Goal: Task Accomplishment & Management: Use online tool/utility

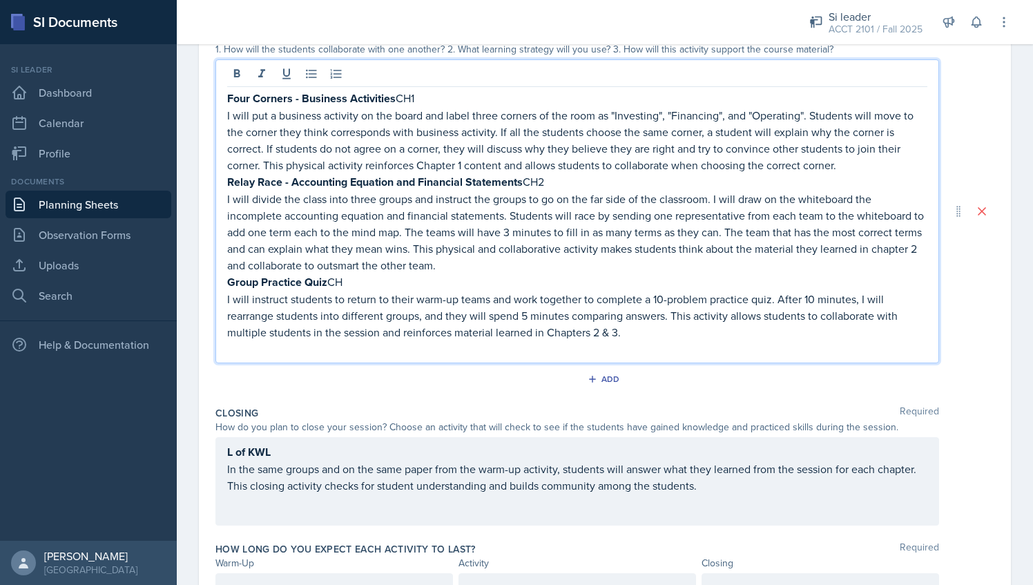
scroll to position [414, 0]
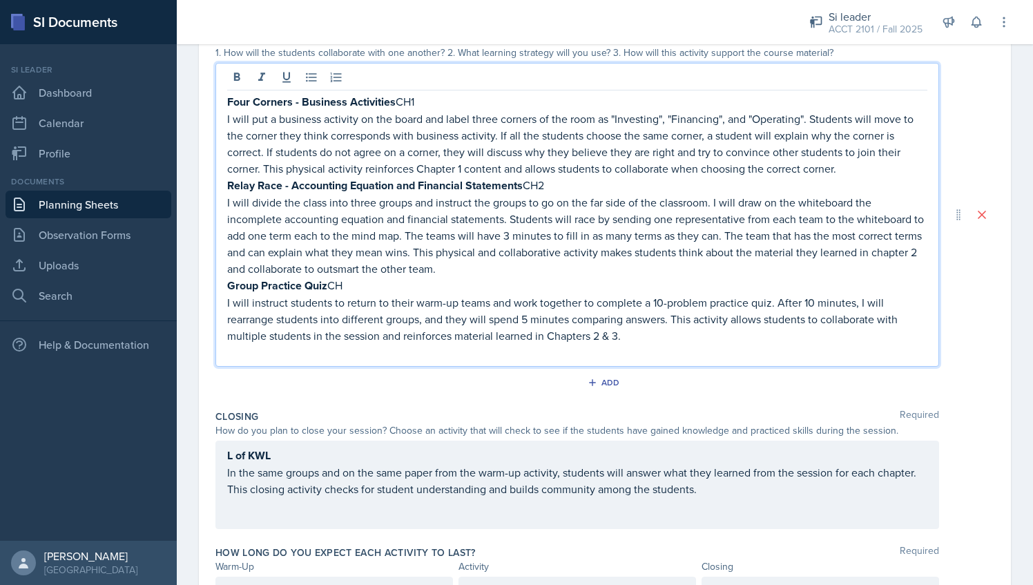
click at [510, 354] on p at bounding box center [577, 352] width 700 height 17
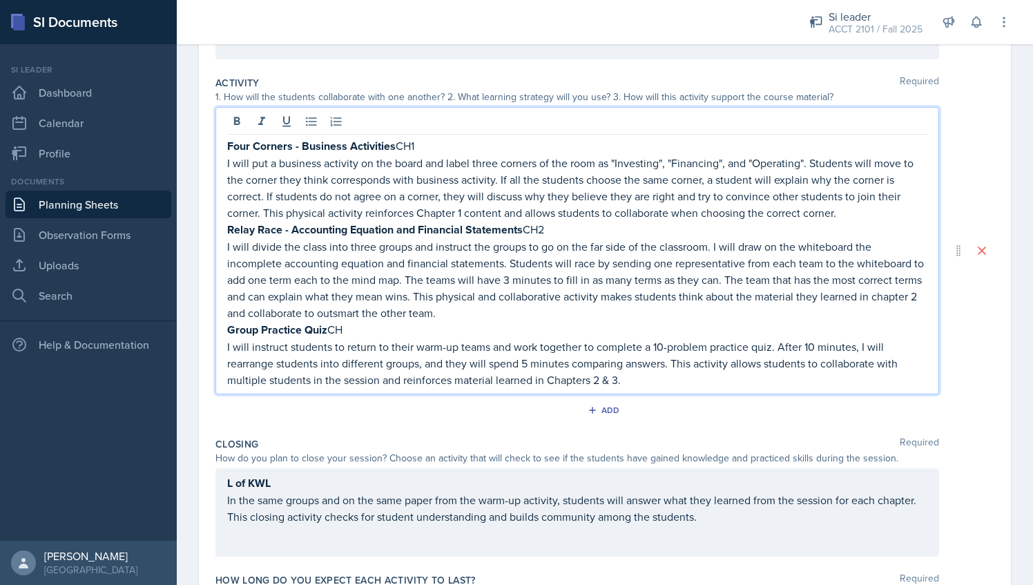
scroll to position [469, 0]
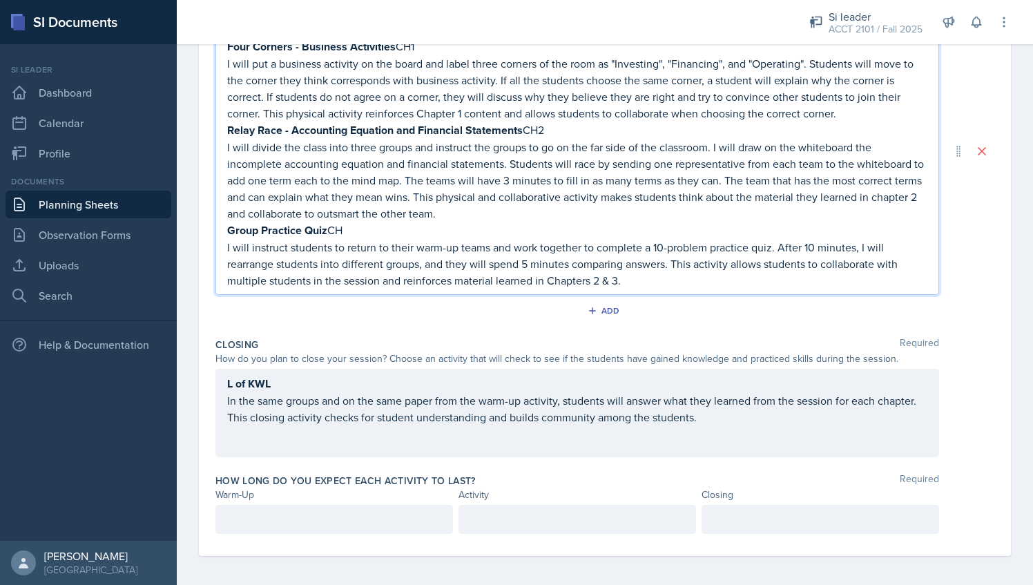
click at [307, 511] on p at bounding box center [334, 519] width 214 height 17
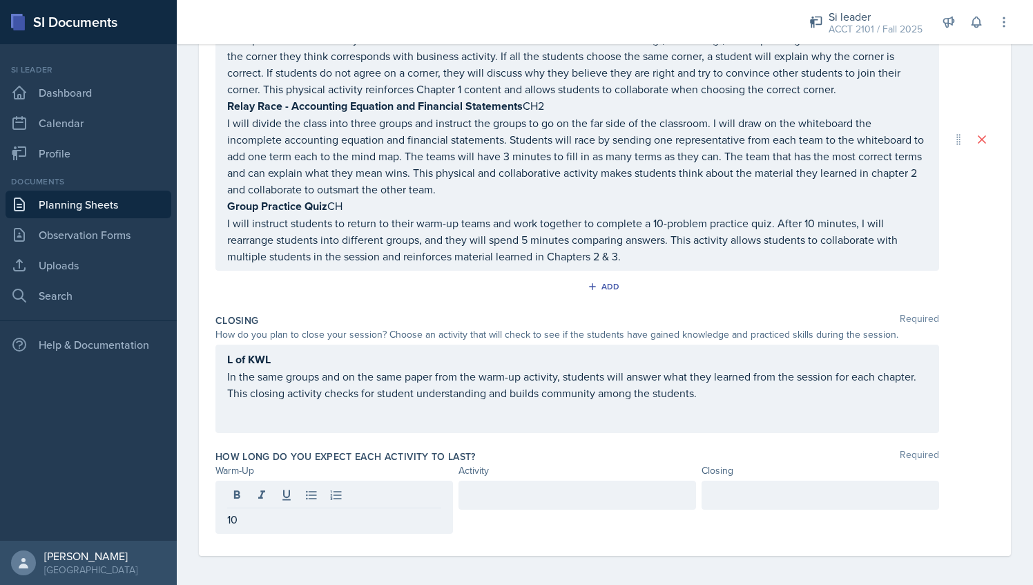
click at [756, 481] on div at bounding box center [821, 495] width 238 height 29
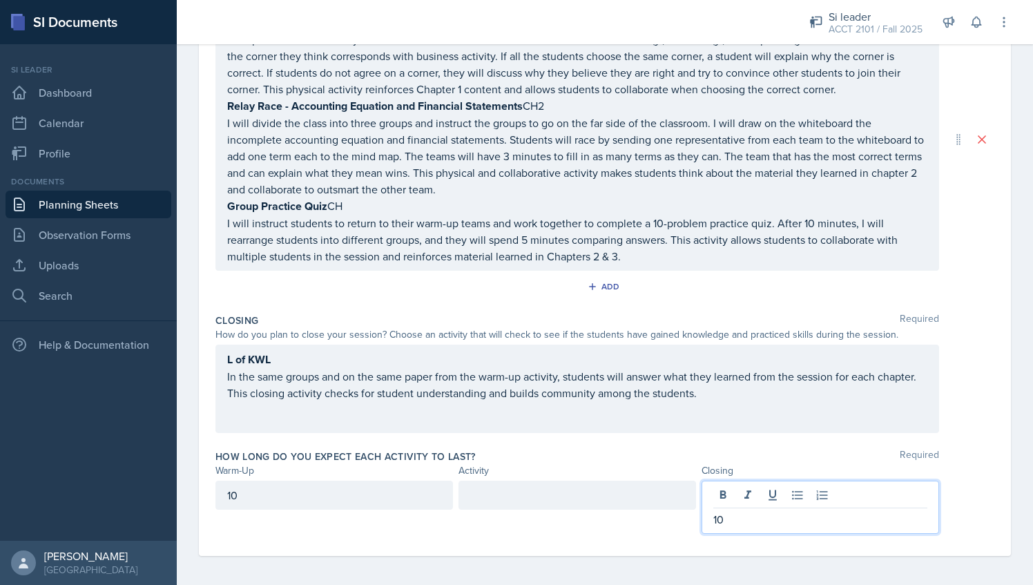
click at [588, 481] on div at bounding box center [578, 495] width 238 height 29
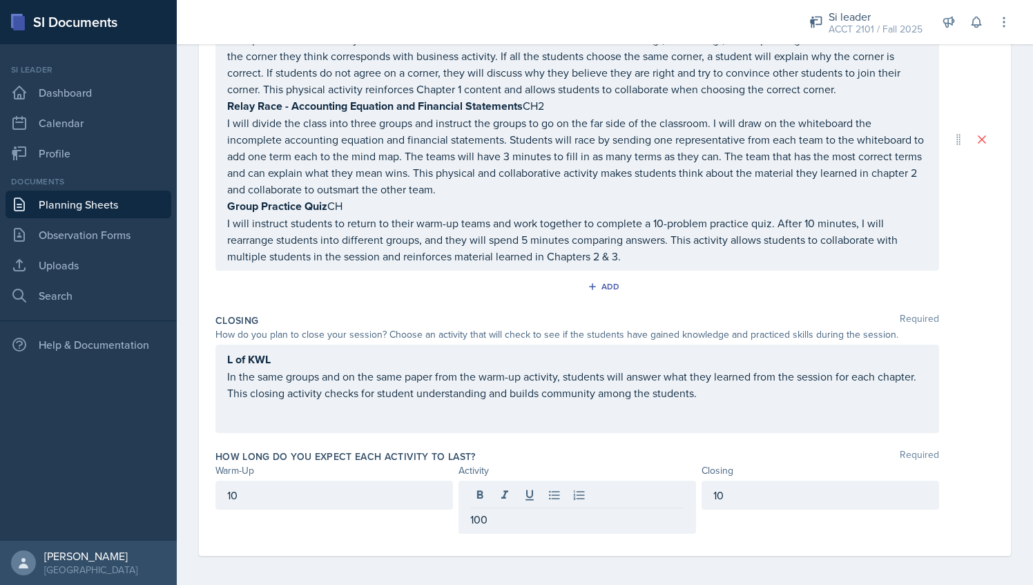
click at [620, 415] on div "L of KWL In the same groups and on the same paper from the warm-up activity, st…" at bounding box center [577, 389] width 724 height 88
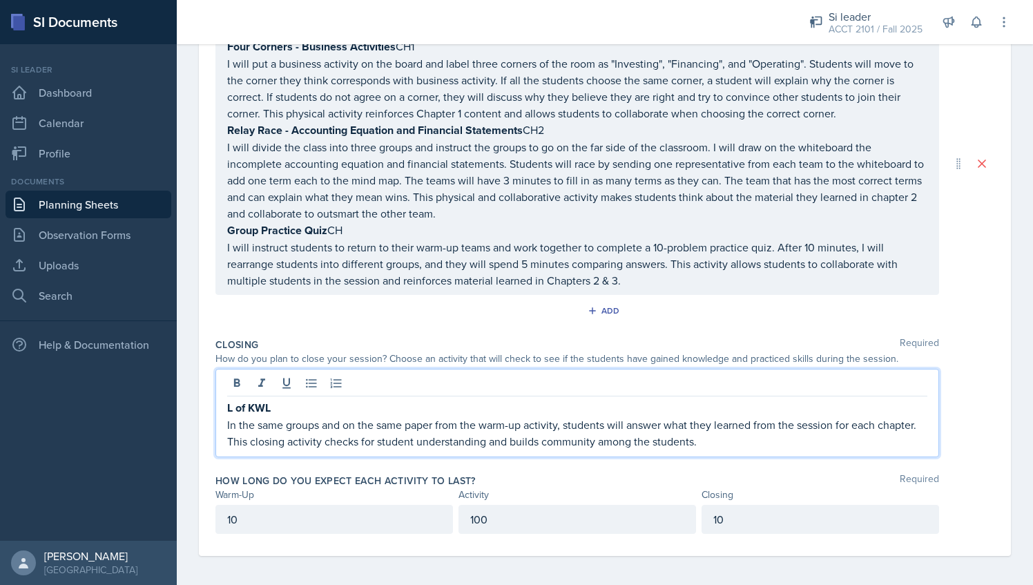
click at [406, 523] on p "10" at bounding box center [334, 519] width 214 height 17
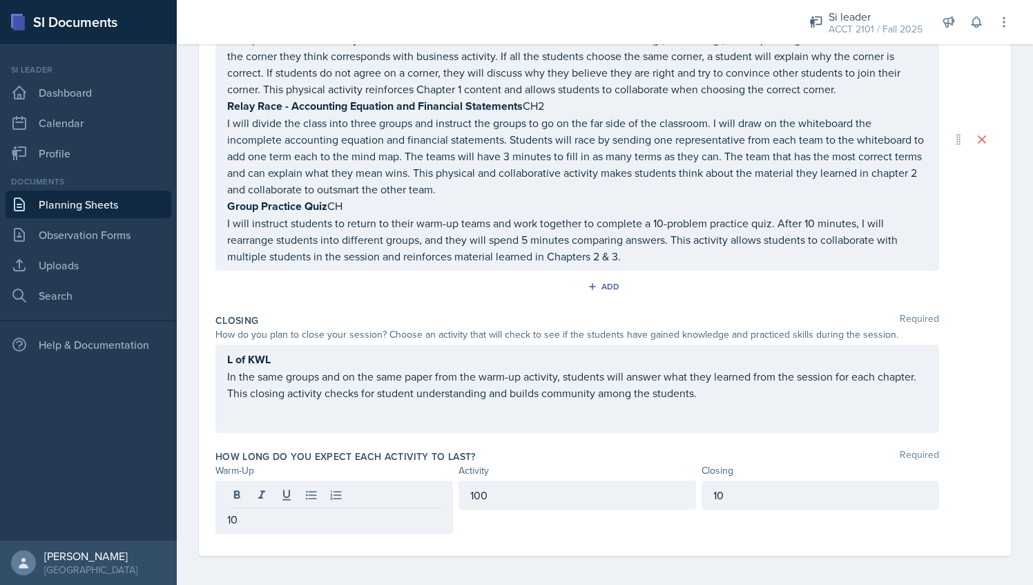
click at [564, 509] on div "100" at bounding box center [578, 507] width 238 height 53
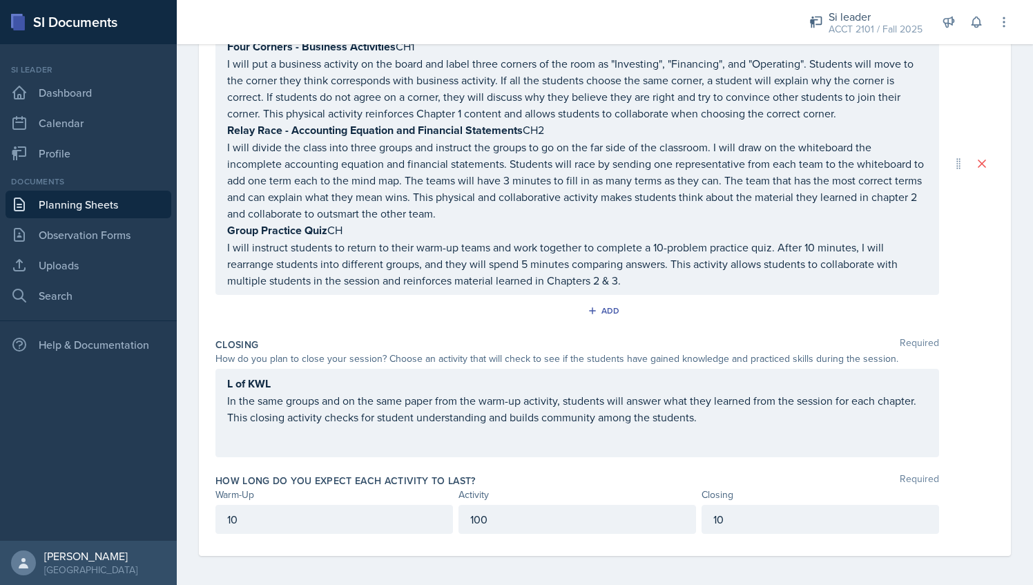
click at [539, 517] on p "100" at bounding box center [577, 519] width 214 height 17
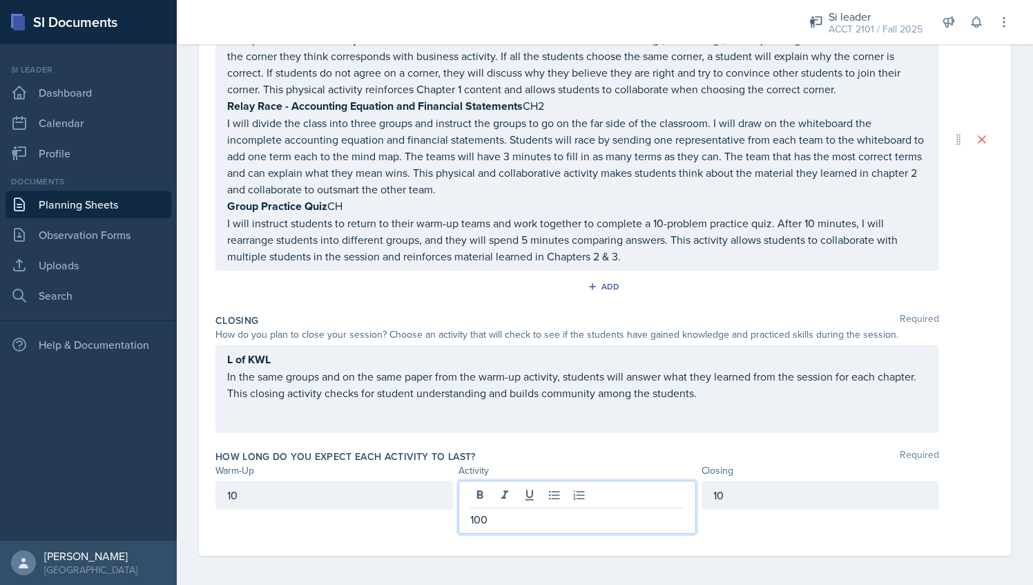
click at [534, 405] on div "L of KWL In the same groups and on the same paper from the warm-up activity, st…" at bounding box center [577, 389] width 724 height 88
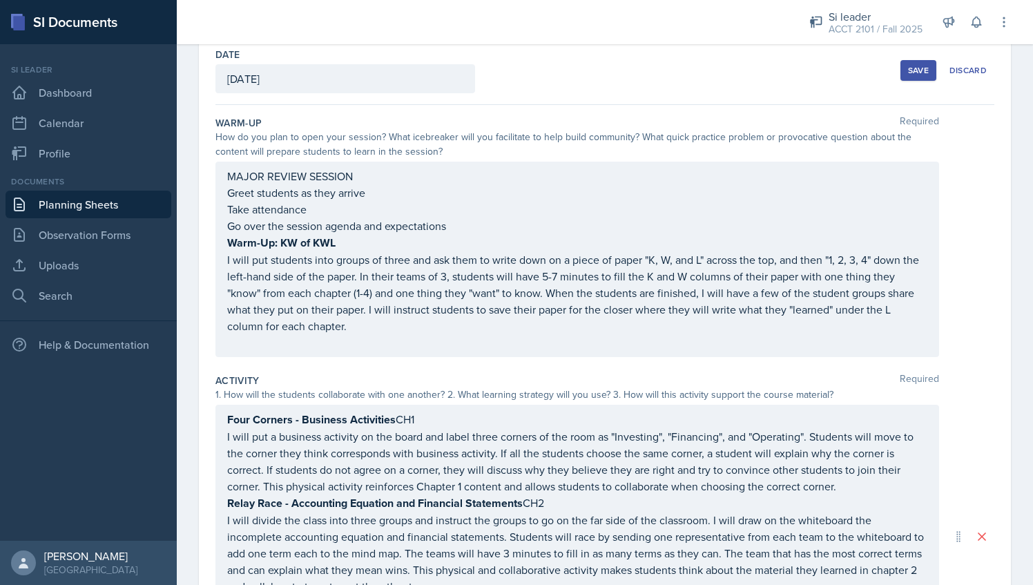
scroll to position [0, 0]
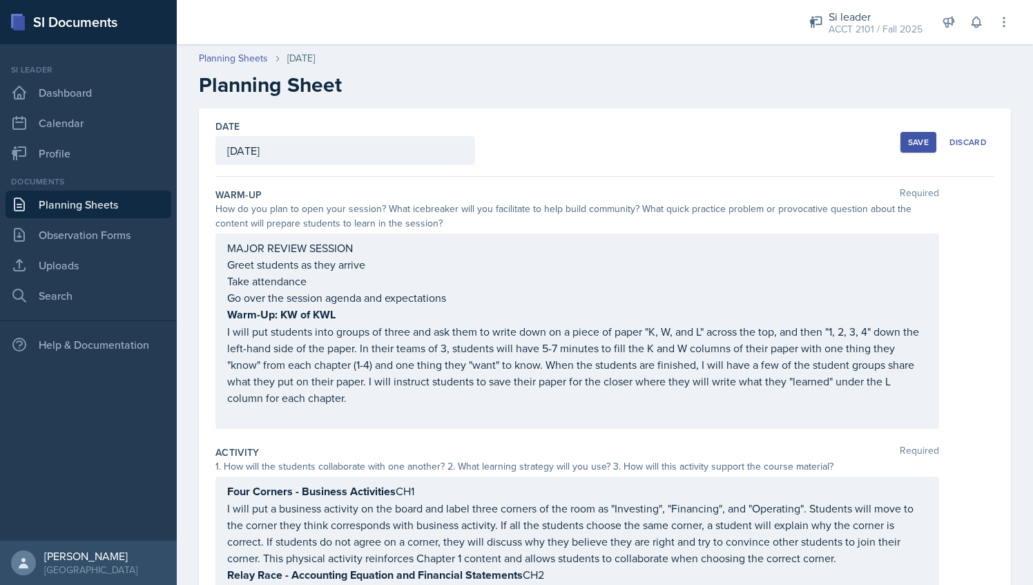
click at [908, 141] on div "Save" at bounding box center [918, 142] width 21 height 11
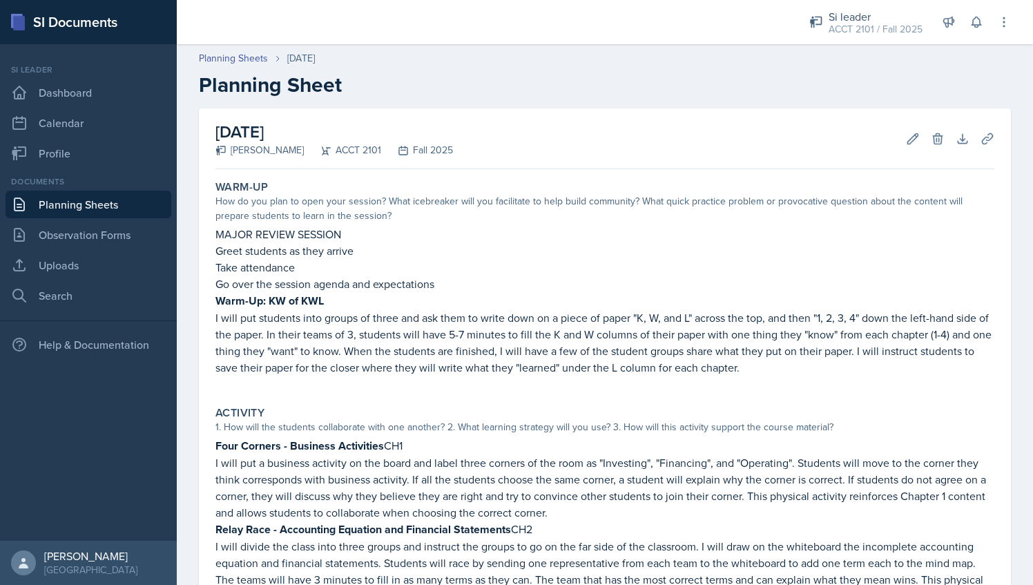
scroll to position [14, 0]
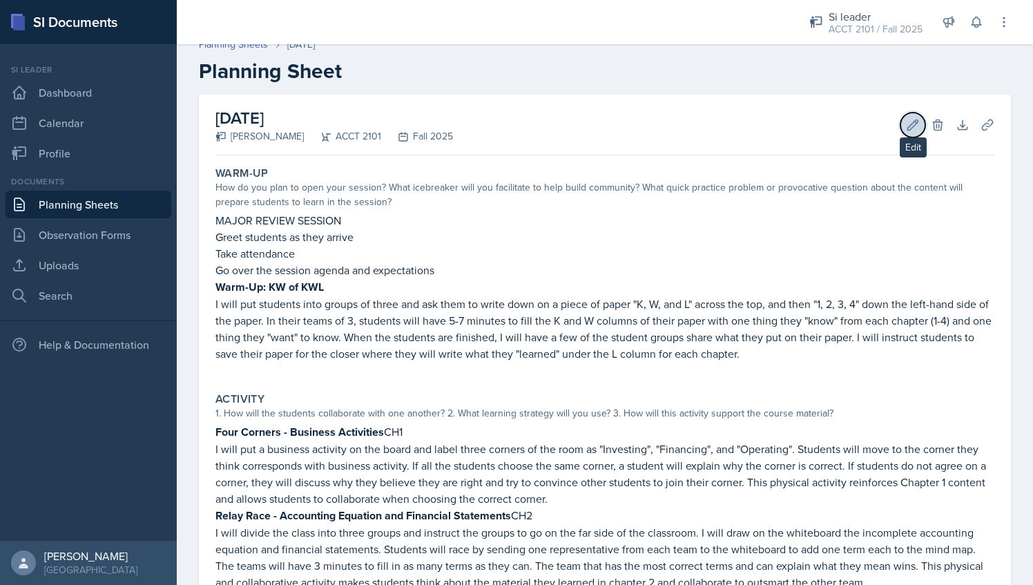
click at [906, 126] on icon at bounding box center [913, 125] width 14 height 14
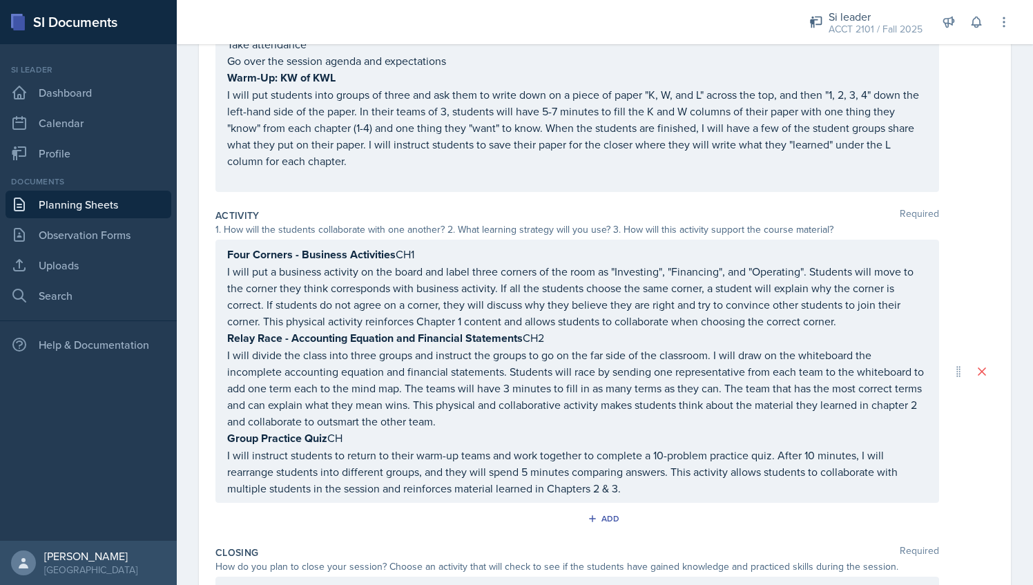
scroll to position [243, 0]
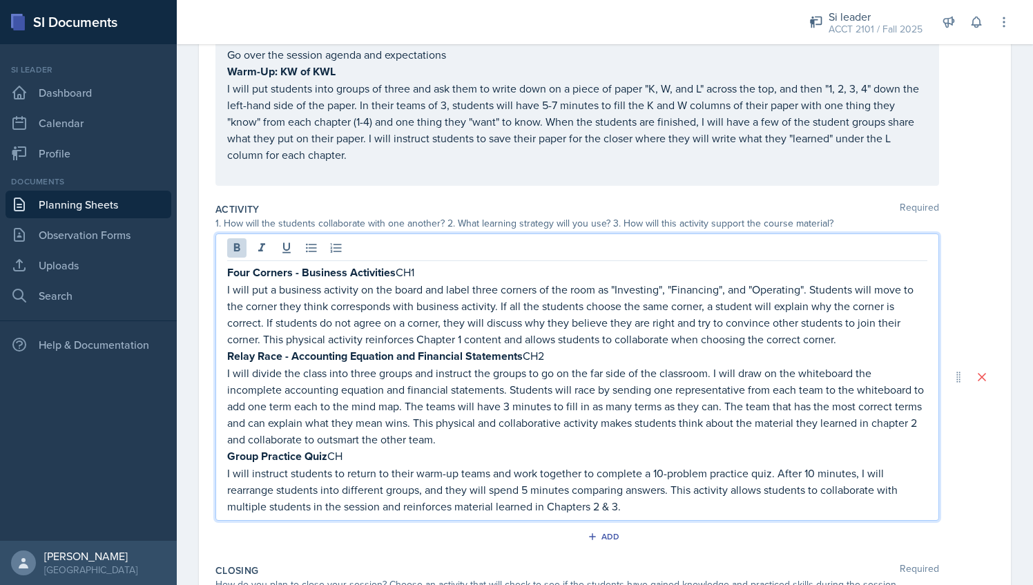
click at [350, 265] on strong "Four Corners - Business Activities" at bounding box center [311, 273] width 169 height 16
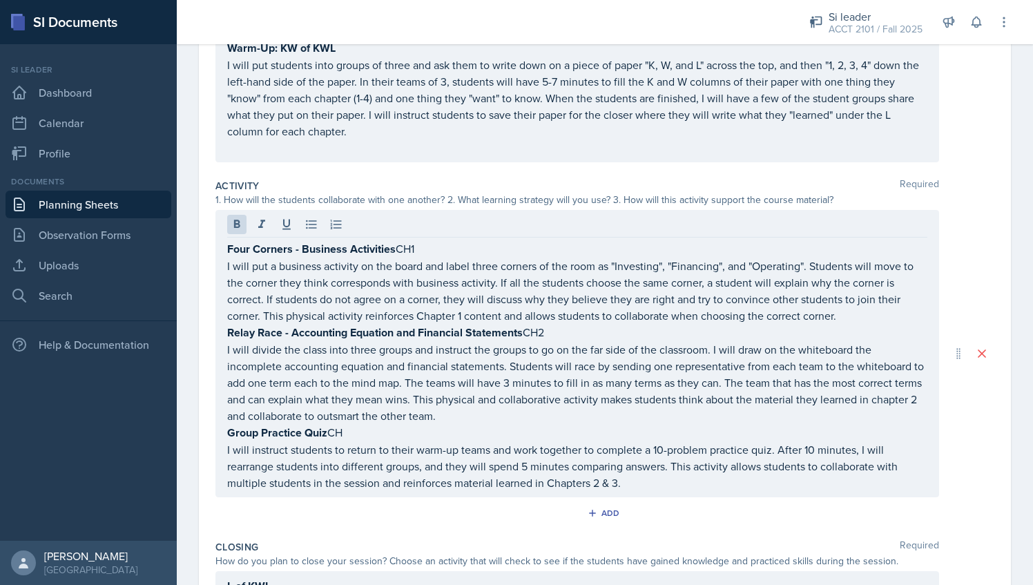
click at [354, 235] on div at bounding box center [577, 226] width 700 height 23
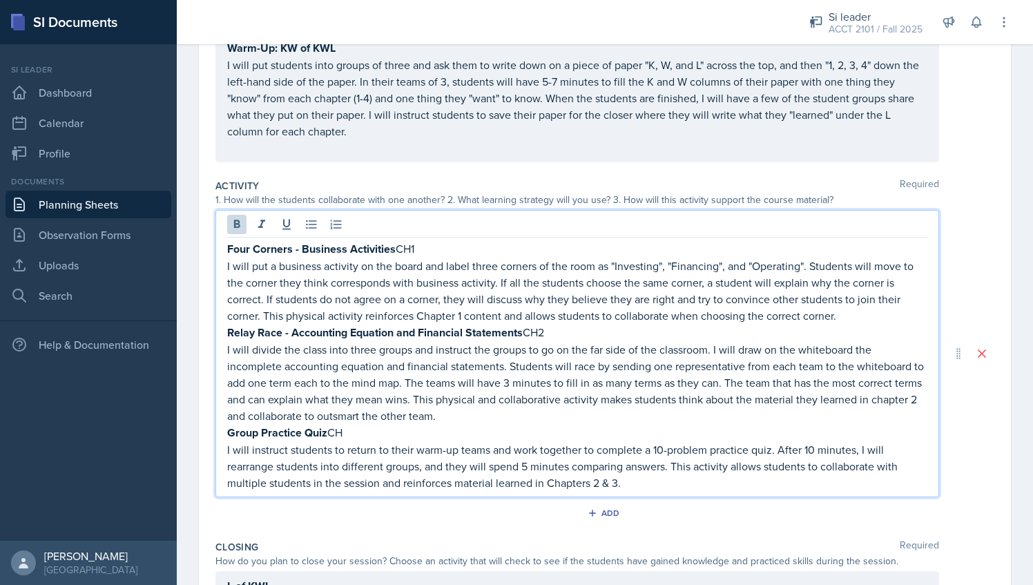
click at [446, 243] on p "Four Corners - Business Activities CH1" at bounding box center [577, 248] width 700 height 17
drag, startPoint x: 228, startPoint y: 246, endPoint x: 394, endPoint y: 247, distance: 166.4
click at [394, 247] on strong "Four Corners - Business Activities" at bounding box center [311, 249] width 169 height 16
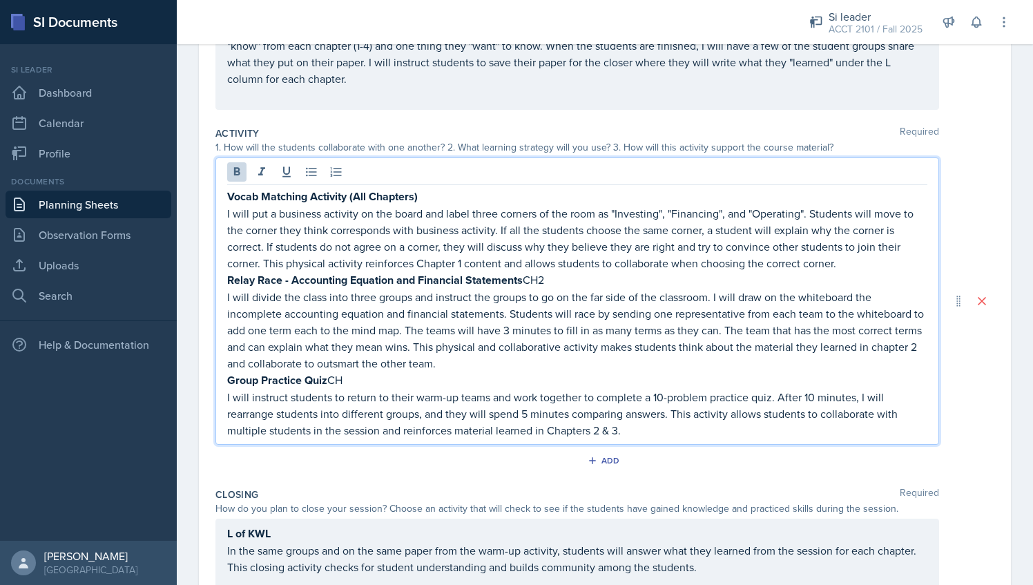
scroll to position [322, 0]
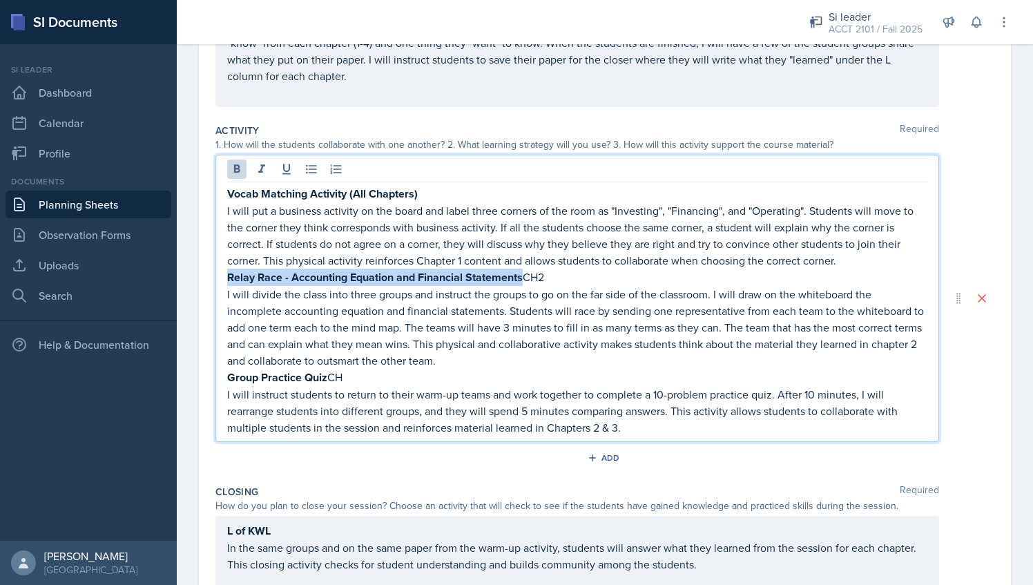
drag, startPoint x: 228, startPoint y: 272, endPoint x: 524, endPoint y: 276, distance: 296.3
click at [524, 276] on p "Relay Race - Accounting Equation and Financial Statements CH2" at bounding box center [577, 277] width 700 height 17
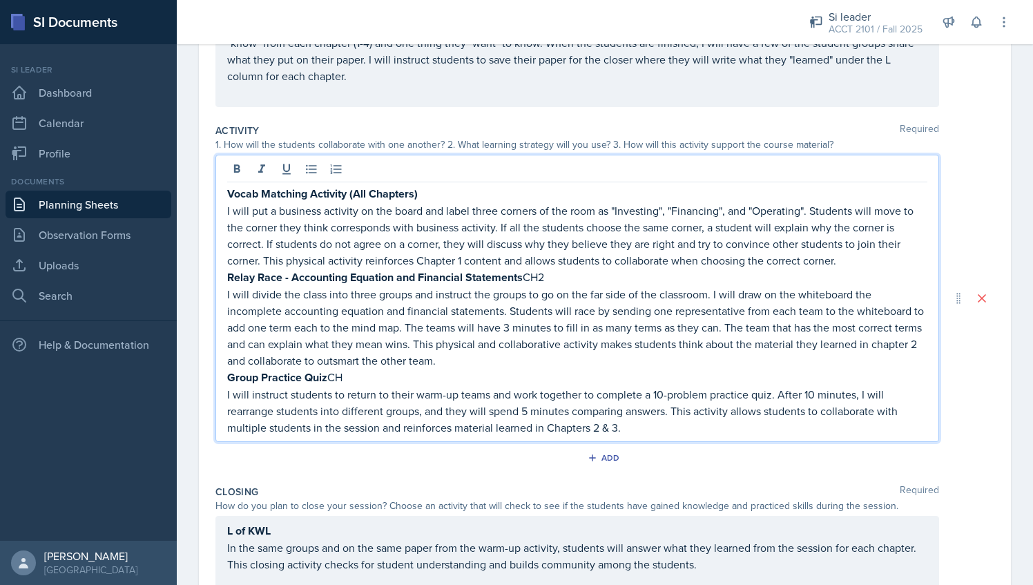
click at [561, 286] on p "I will divide the class into three groups and instruct the groups to go on the …" at bounding box center [577, 327] width 700 height 83
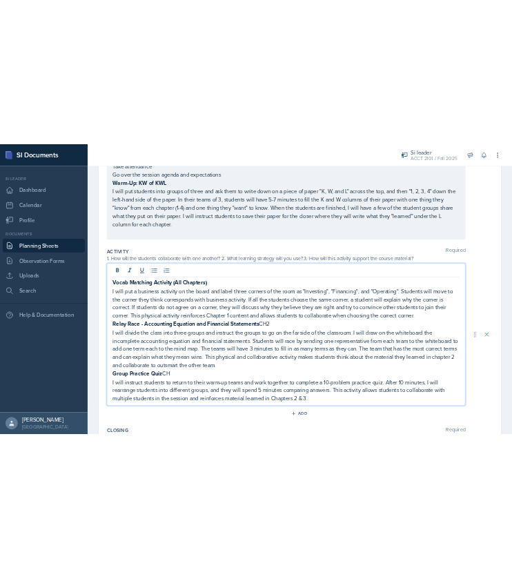
scroll to position [236, 0]
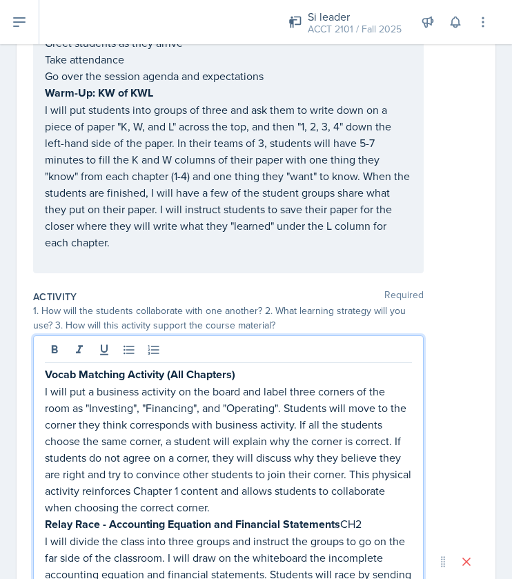
click at [271, 470] on p "I will put a business activity on the board and label three corners of the room…" at bounding box center [228, 449] width 367 height 133
click at [261, 332] on div "Activity Required 1. How will the students collaborate with one another? 2. Wha…" at bounding box center [256, 555] width 446 height 541
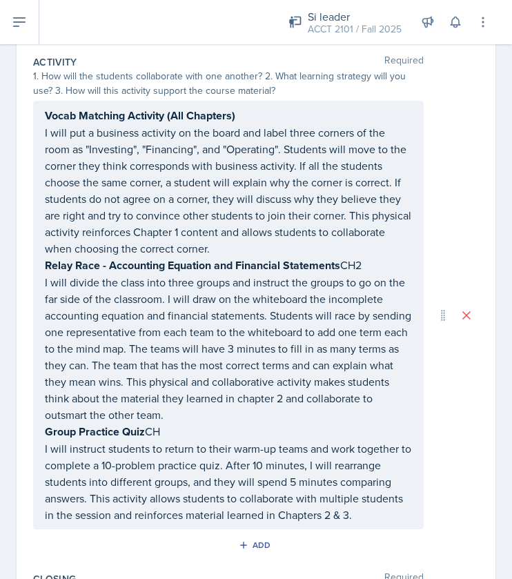
click at [352, 237] on p "I will put a business activity on the board and label three corners of the room…" at bounding box center [228, 190] width 367 height 133
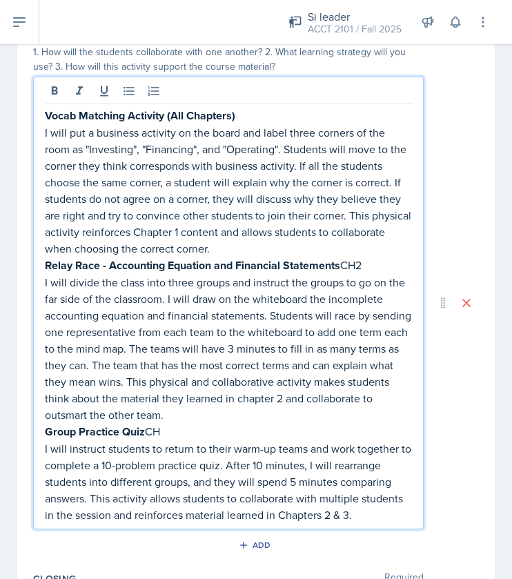
click at [358, 265] on p "Relay Race - Accounting Equation and Financial Statements CH2" at bounding box center [228, 265] width 367 height 17
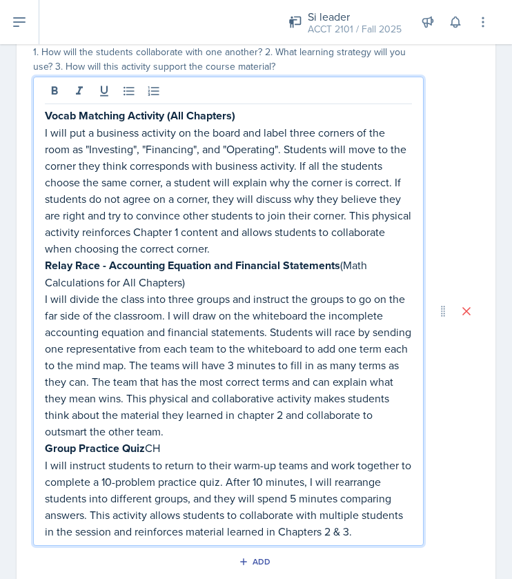
click at [171, 442] on p "Group Practice Quiz CH" at bounding box center [228, 448] width 367 height 17
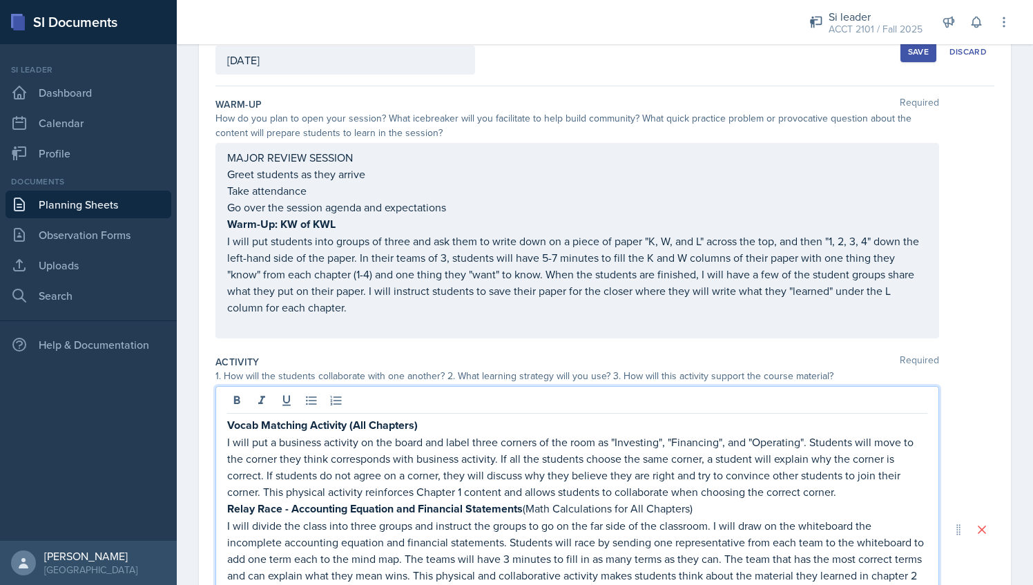
scroll to position [115, 0]
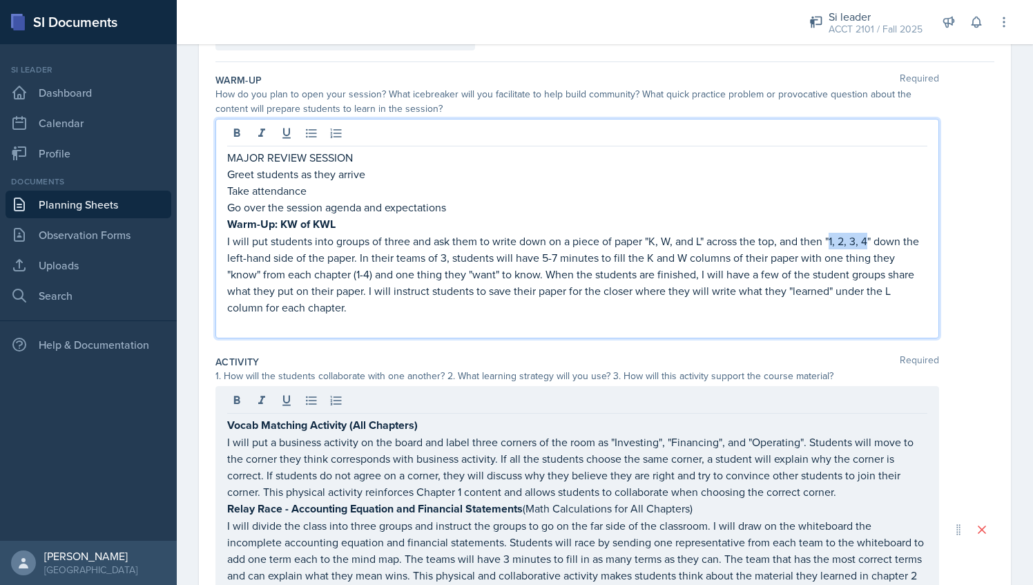
drag, startPoint x: 832, startPoint y: 241, endPoint x: 868, endPoint y: 240, distance: 35.9
click at [868, 240] on p "I will put students into groups of three and ask them to write down on a piece …" at bounding box center [577, 274] width 700 height 83
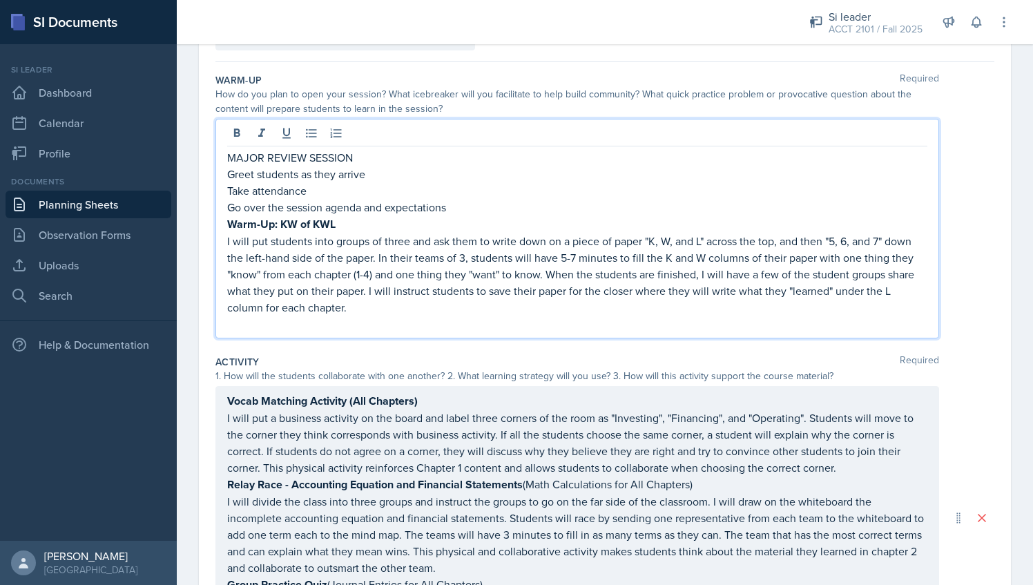
click at [369, 273] on p "I will put students into groups of three and ask them to write down on a piece …" at bounding box center [577, 274] width 700 height 83
click at [457, 297] on p "I will put students into groups of three and ask them to write down on a piece …" at bounding box center [577, 274] width 700 height 83
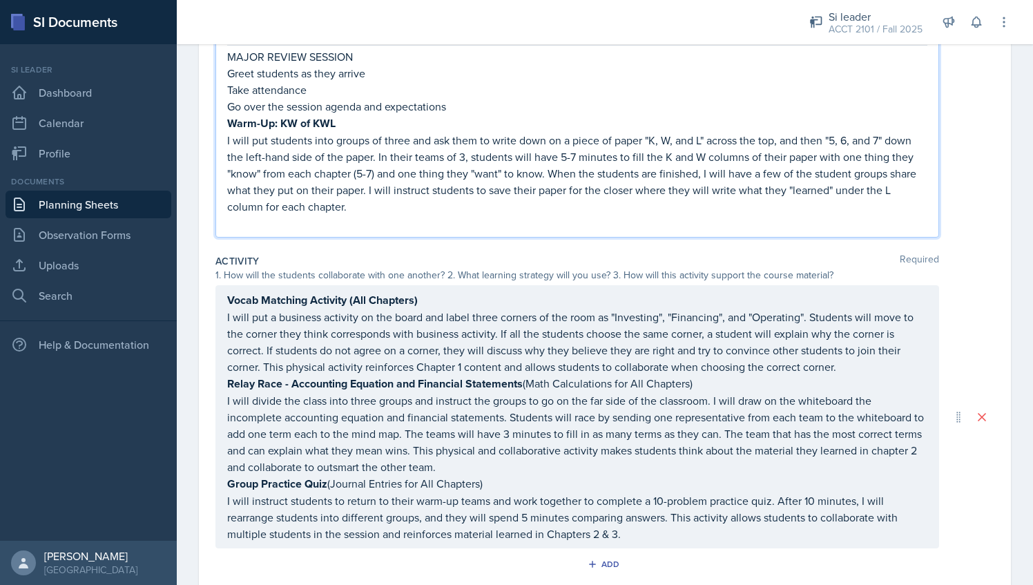
scroll to position [391, 0]
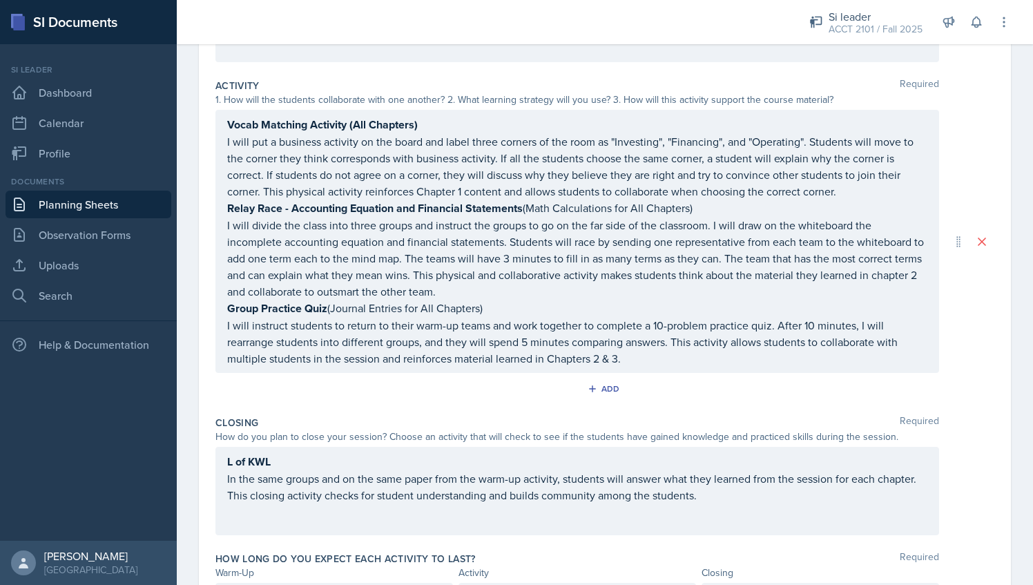
drag, startPoint x: 224, startPoint y: 138, endPoint x: 459, endPoint y: 147, distance: 235.7
click at [459, 147] on div "Vocab Matching Activity (All Chapters) I will put a business activity on the bo…" at bounding box center [577, 241] width 724 height 263
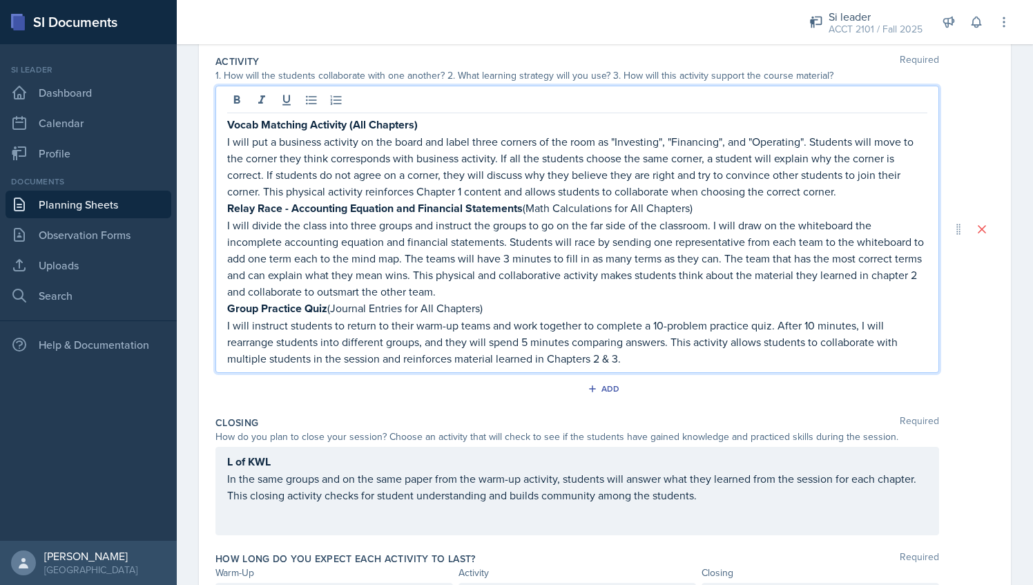
click at [307, 162] on p "I will put a business activity on the board and label three corners of the room…" at bounding box center [577, 166] width 700 height 66
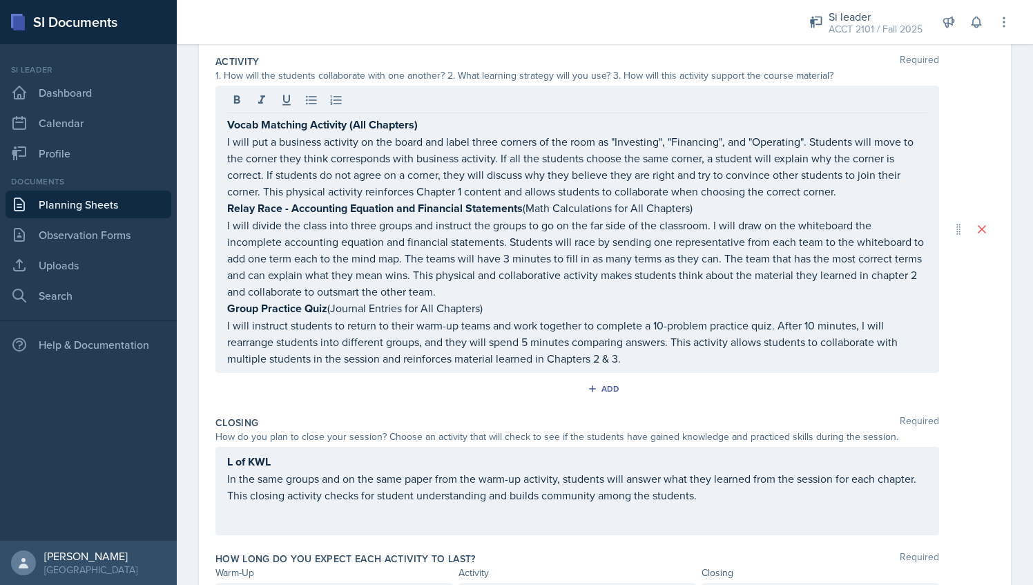
drag, startPoint x: 227, startPoint y: 138, endPoint x: 731, endPoint y: 166, distance: 504.9
click at [731, 166] on div "Vocab Matching Activity (All Chapters) I will put a business activity on the bo…" at bounding box center [577, 229] width 724 height 287
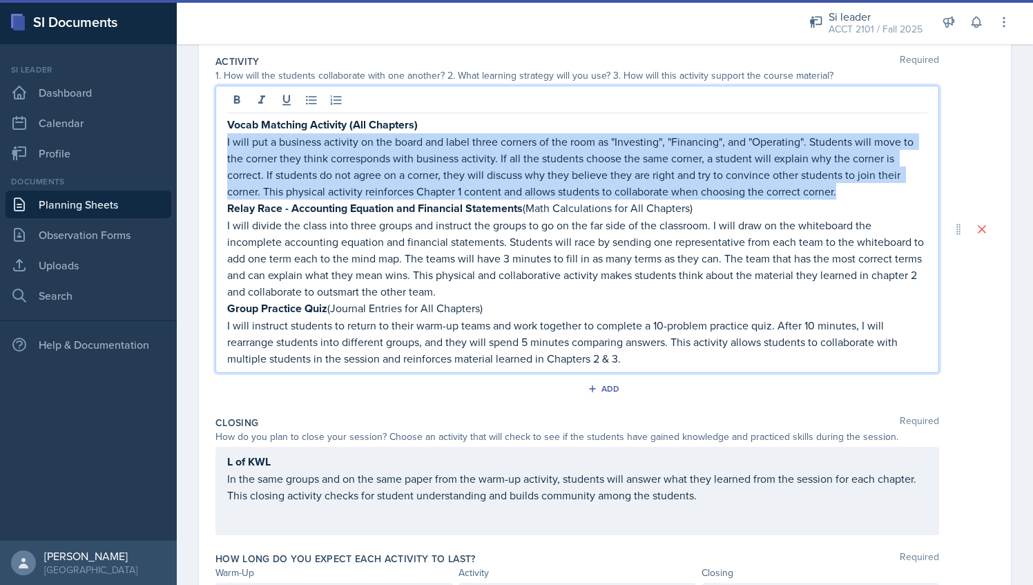
drag, startPoint x: 837, startPoint y: 189, endPoint x: 220, endPoint y: 141, distance: 618.6
click at [220, 141] on div "Vocab Matching Activity (All Chapters) I will put a business activity on the bo…" at bounding box center [577, 229] width 724 height 287
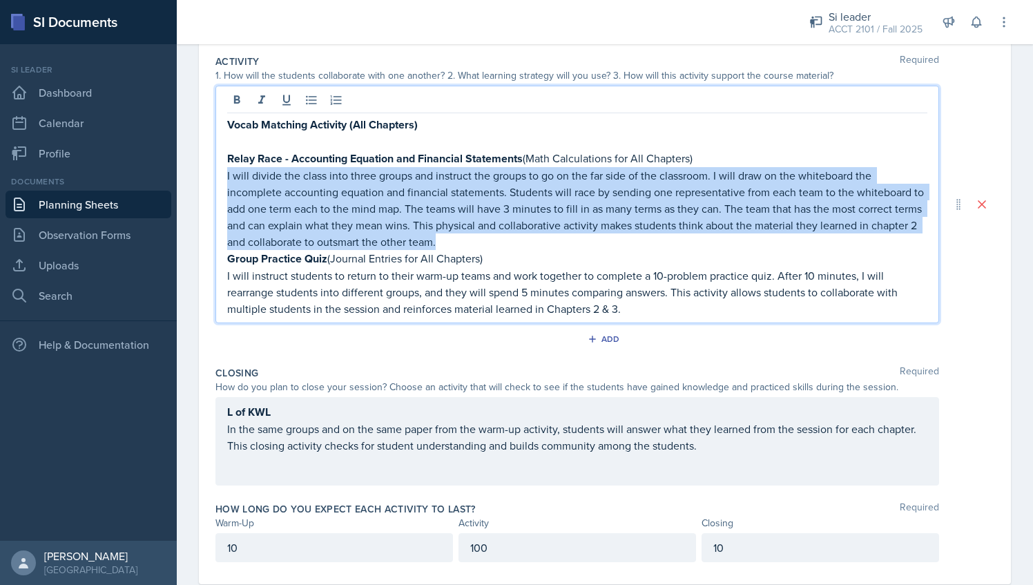
drag, startPoint x: 486, startPoint y: 243, endPoint x: 222, endPoint y: 170, distance: 273.8
click at [222, 170] on div "Vocab Matching Activity (All Chapters) Relay Race - Accounting Equation and Fin…" at bounding box center [577, 205] width 724 height 238
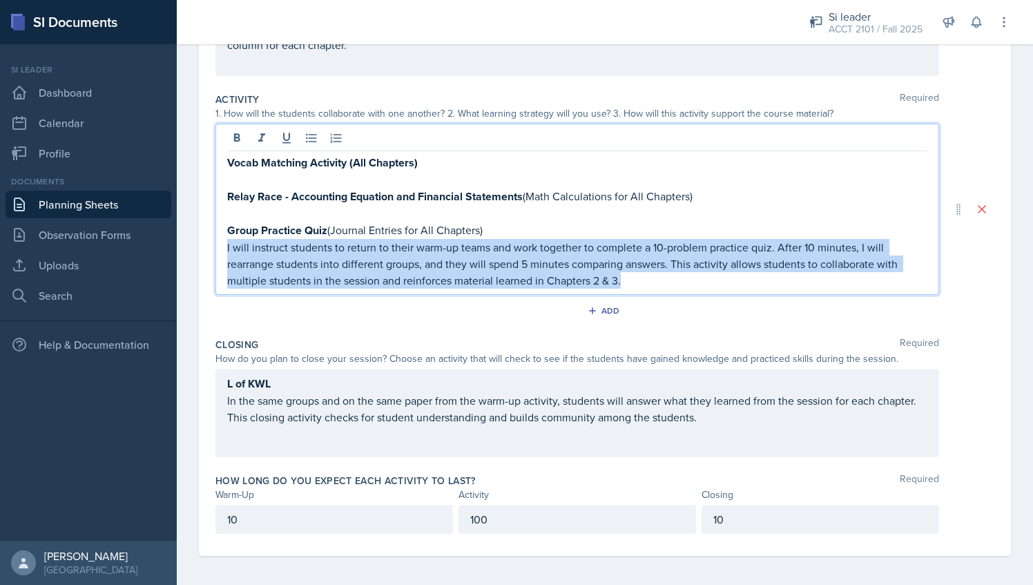
drag, startPoint x: 627, startPoint y: 272, endPoint x: 218, endPoint y: 240, distance: 410.1
click at [218, 240] on div "Vocab Matching Activity (All Chapters) Relay Race - Accounting Equation and Fin…" at bounding box center [577, 209] width 724 height 171
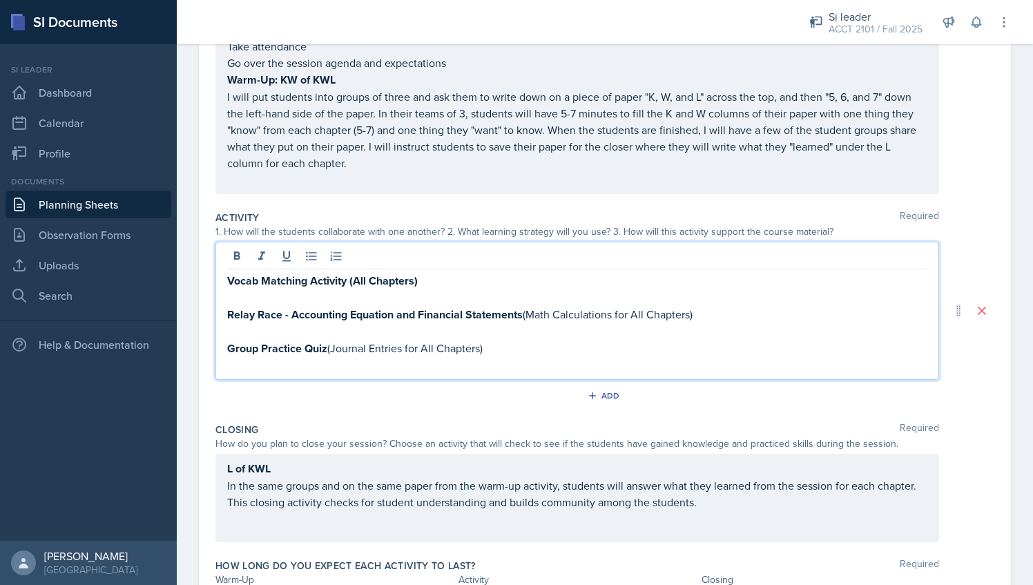
scroll to position [0, 0]
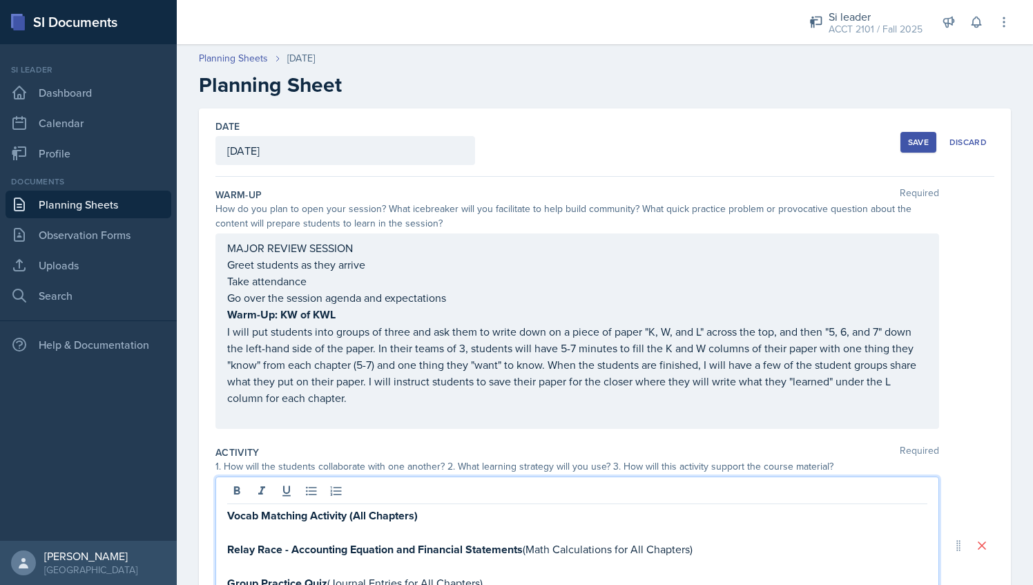
click at [903, 135] on button "Save" at bounding box center [919, 142] width 36 height 21
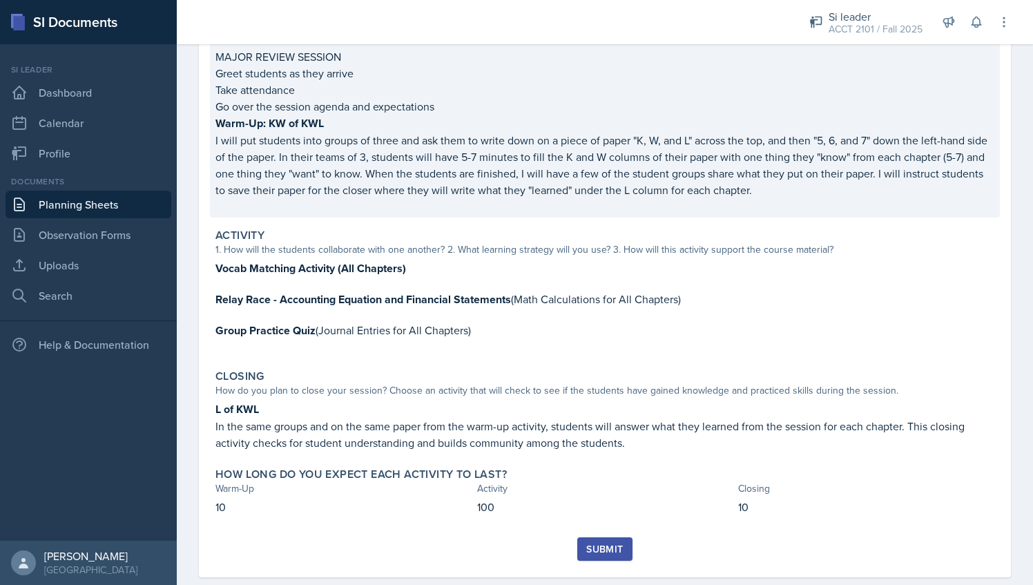
scroll to position [180, 0]
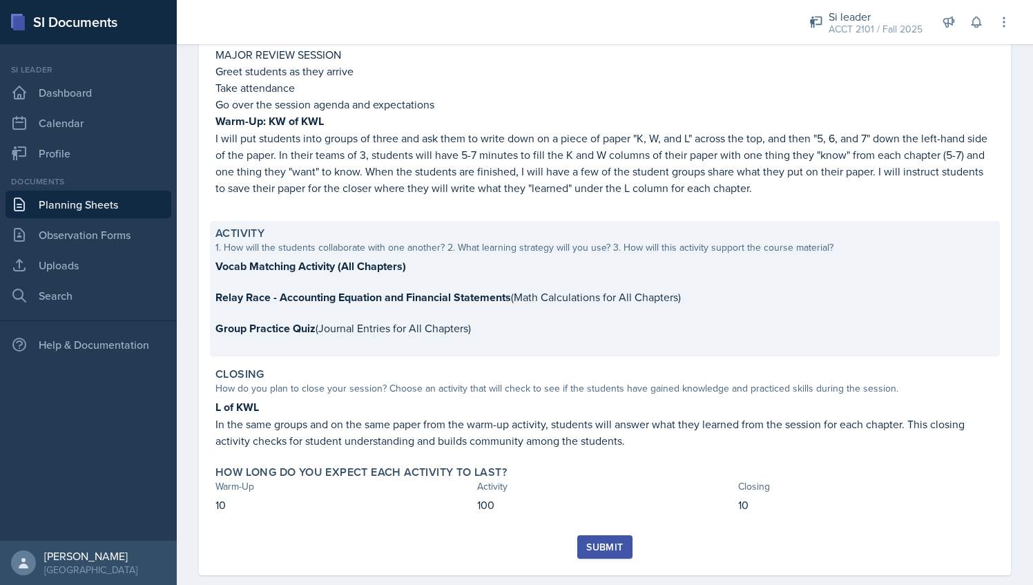
click at [349, 286] on p at bounding box center [604, 282] width 779 height 14
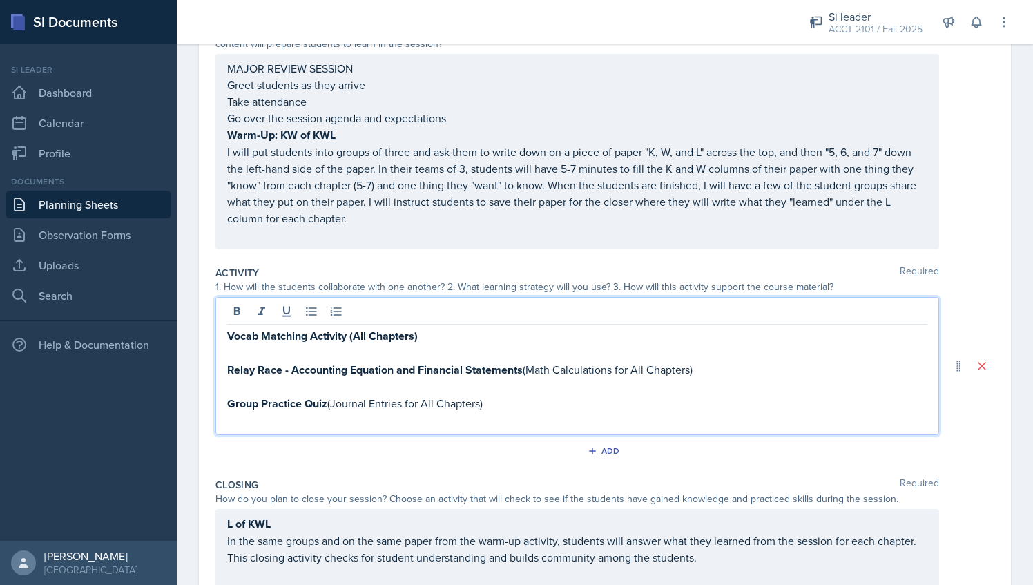
click at [323, 320] on div "Vocab Matching Activity (All Chapters) Relay Race - Accounting Equation and Fin…" at bounding box center [577, 366] width 724 height 138
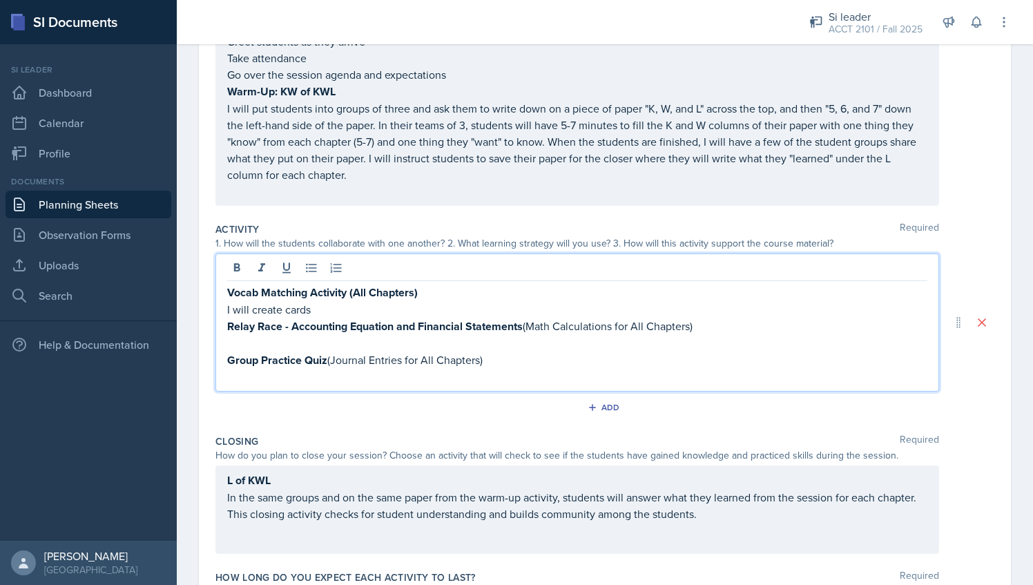
scroll to position [224, 0]
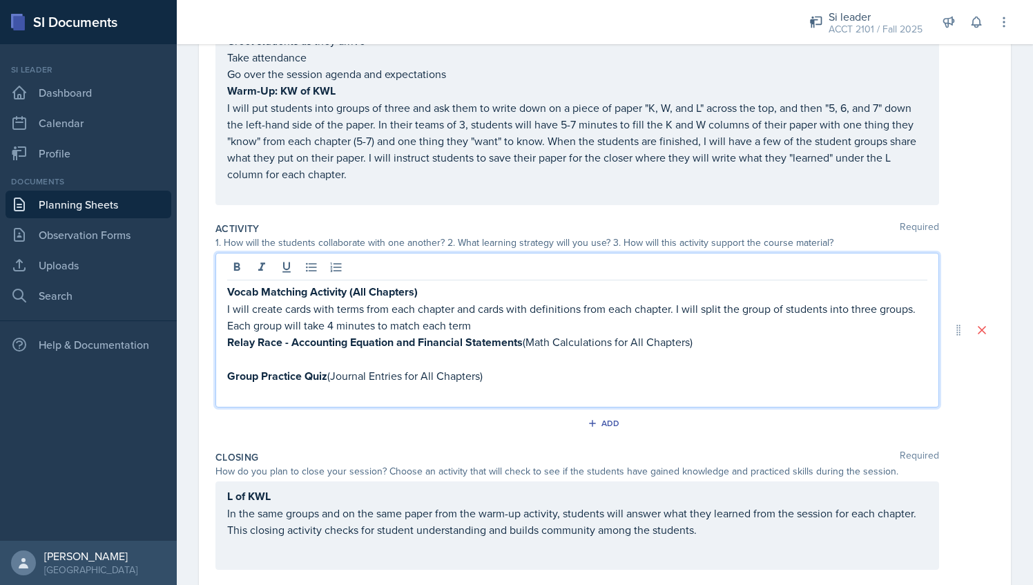
click at [388, 326] on p "I will create cards with terms from each chapter and cards with definitions fro…" at bounding box center [577, 316] width 700 height 33
click at [423, 325] on p "I will create cards with terms from each chapter and cards with definitions fro…" at bounding box center [577, 316] width 700 height 33
click at [566, 328] on p "I will create cards with terms from each chapter and cards with definitions fro…" at bounding box center [577, 316] width 700 height 33
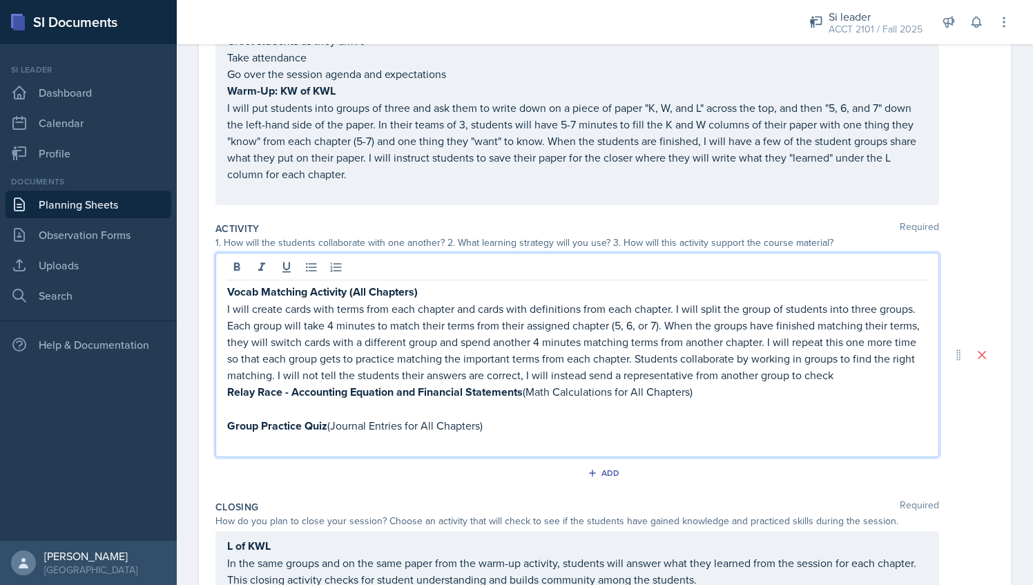
click at [900, 374] on p "I will create cards with terms from each chapter and cards with definitions fro…" at bounding box center [577, 341] width 700 height 83
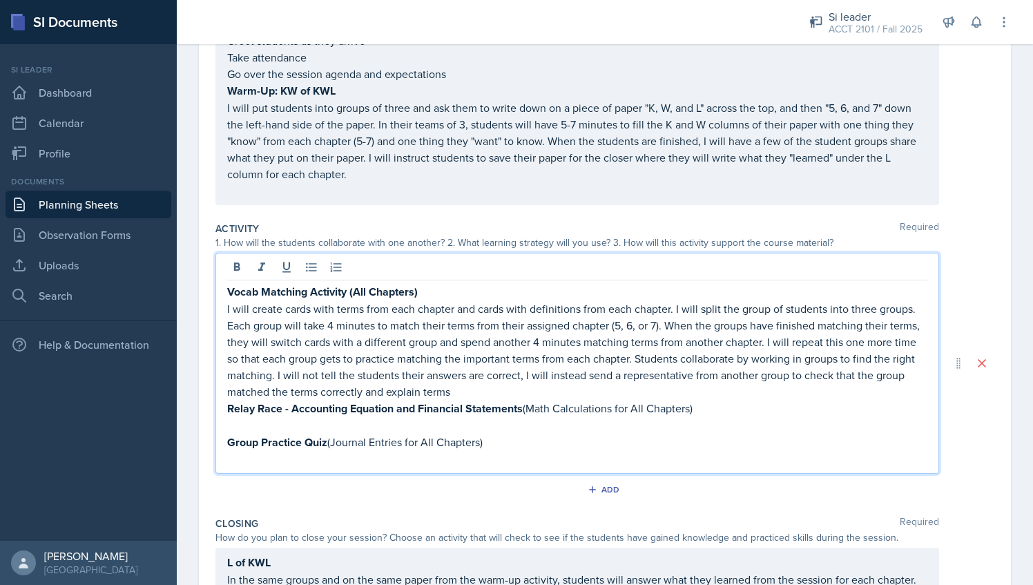
click at [532, 385] on p "I will create cards with terms from each chapter and cards with definitions fro…" at bounding box center [577, 349] width 700 height 99
click at [523, 386] on p "I will create cards with terms from each chapter and cards with definitions fro…" at bounding box center [577, 349] width 700 height 99
click at [528, 392] on p "I will create cards with terms from each chapter and cards with definitions fro…" at bounding box center [577, 349] width 700 height 99
click at [543, 393] on p "I will create cards with terms from each chapter and cards with definitions fro…" at bounding box center [577, 349] width 700 height 99
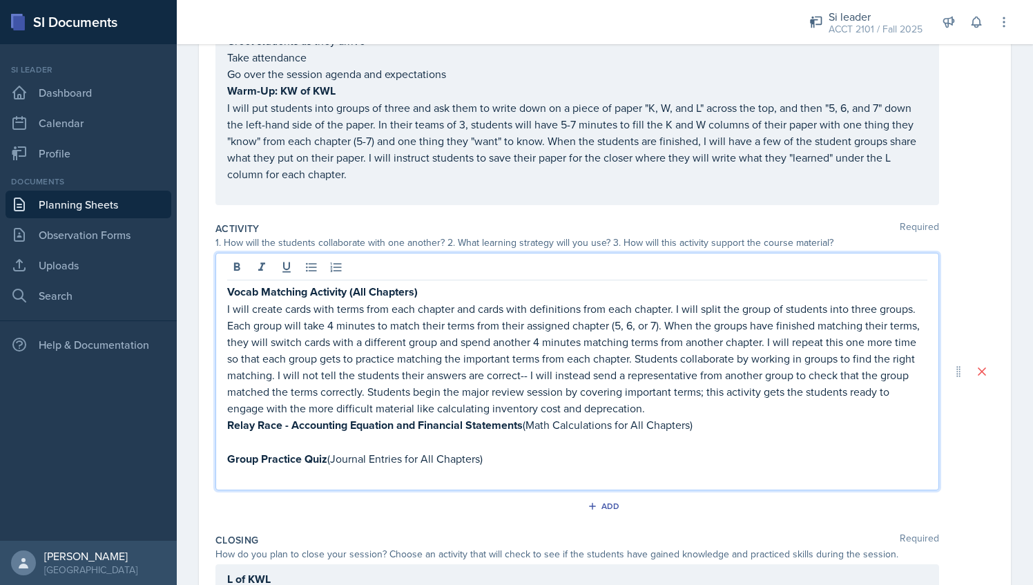
click at [585, 374] on p "I will create cards with terms from each chapter and cards with definitions fro…" at bounding box center [577, 358] width 700 height 116
click at [593, 374] on p "I will create cards with terms from each chapter and cards with definitions fro…" at bounding box center [577, 358] width 700 height 116
click at [580, 372] on p "I will create cards with terms from each chapter and cards with definitions fro…" at bounding box center [577, 358] width 700 height 116
click at [583, 374] on p "I will create cards with terms from each chapter and cards with definitions fro…" at bounding box center [577, 358] width 700 height 116
click at [591, 375] on p "I will create cards with terms from each chapter and cards with definitions fro…" at bounding box center [577, 358] width 700 height 116
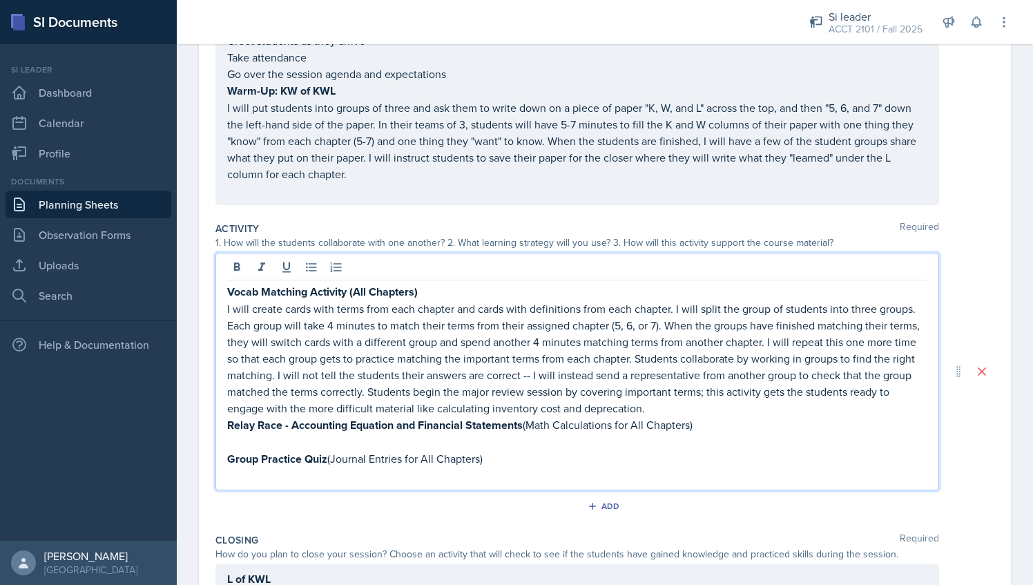
click at [594, 368] on p "I will create cards with terms from each chapter and cards with definitions fro…" at bounding box center [577, 358] width 700 height 116
click at [595, 370] on p "I will create cards with terms from each chapter and cards with definitions fro…" at bounding box center [577, 358] width 700 height 116
click at [812, 419] on p "Relay Race - Accounting Equation and Financial Statements (Math Calculations fo…" at bounding box center [577, 424] width 700 height 17
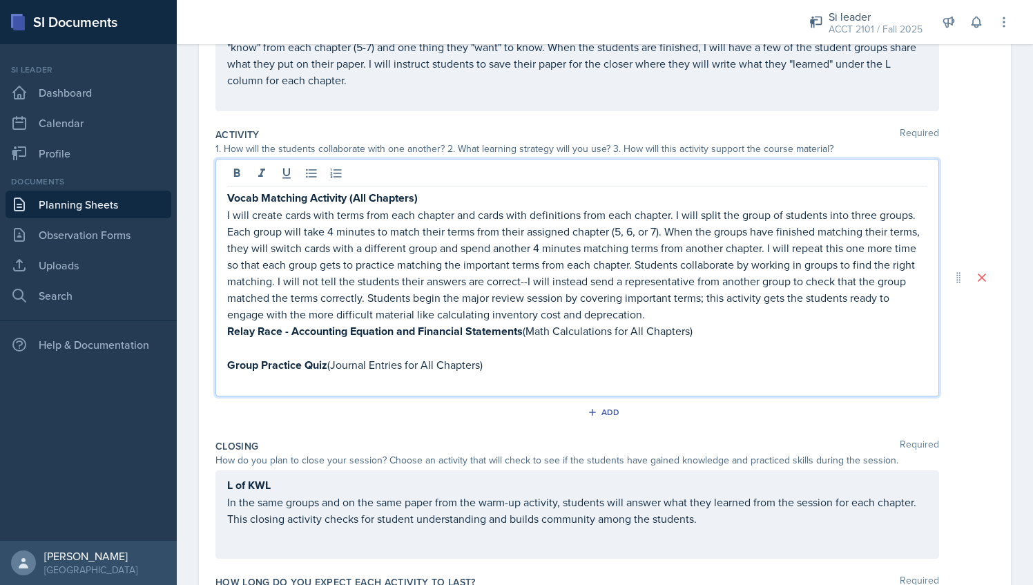
scroll to position [318, 0]
click at [472, 334] on strong "Relay Race - Accounting Equation and Financial Statements" at bounding box center [375, 331] width 296 height 16
click at [405, 356] on p "Group Practice Quiz (Journal Entries for All Chapters)" at bounding box center [577, 364] width 700 height 17
click at [332, 334] on strong "Relay Race - Accounting Equation and Financial Statements" at bounding box center [375, 331] width 296 height 16
click at [370, 356] on p "Group Practice Quiz (Journal Entries for All Chapters)" at bounding box center [577, 364] width 700 height 17
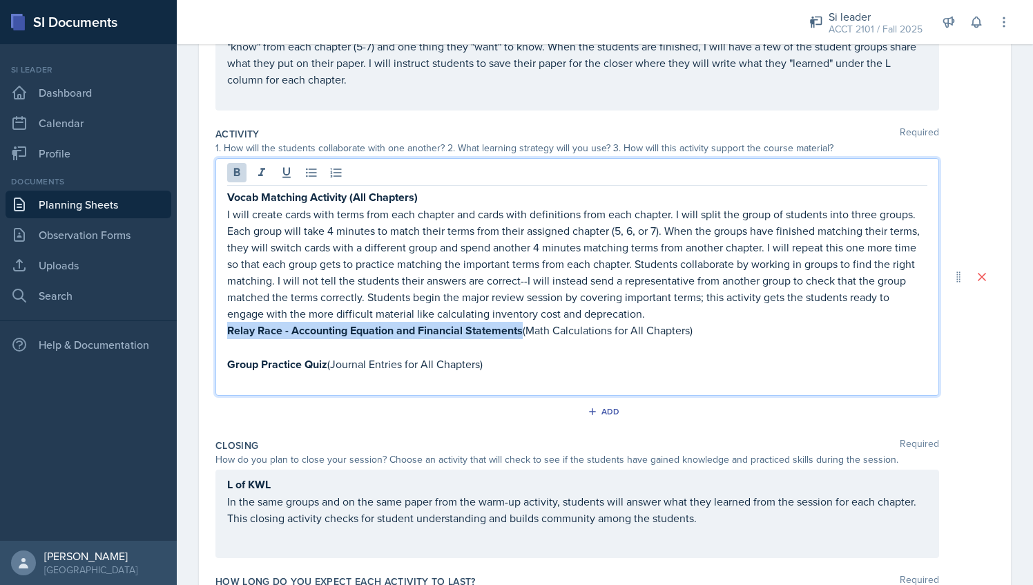
drag, startPoint x: 522, startPoint y: 327, endPoint x: 227, endPoint y: 332, distance: 295.6
click at [227, 332] on strong "Relay Race - Accounting Equation and Financial Statements" at bounding box center [375, 331] width 296 height 16
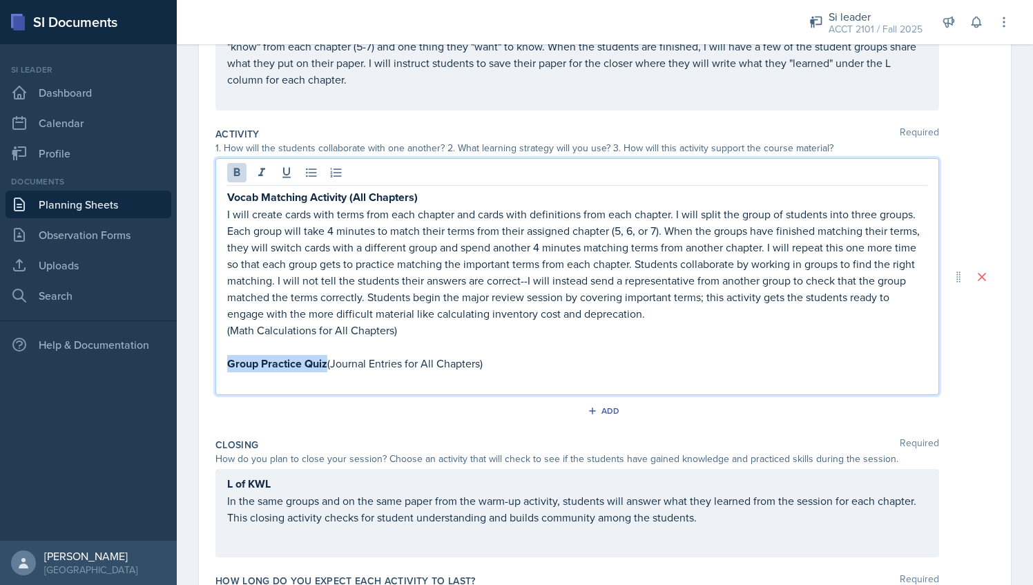
drag, startPoint x: 328, startPoint y: 361, endPoint x: 218, endPoint y: 366, distance: 109.9
click at [218, 366] on div "Vocab Matching Activity (All Chapters) I will create cards with terms from each…" at bounding box center [577, 276] width 724 height 237
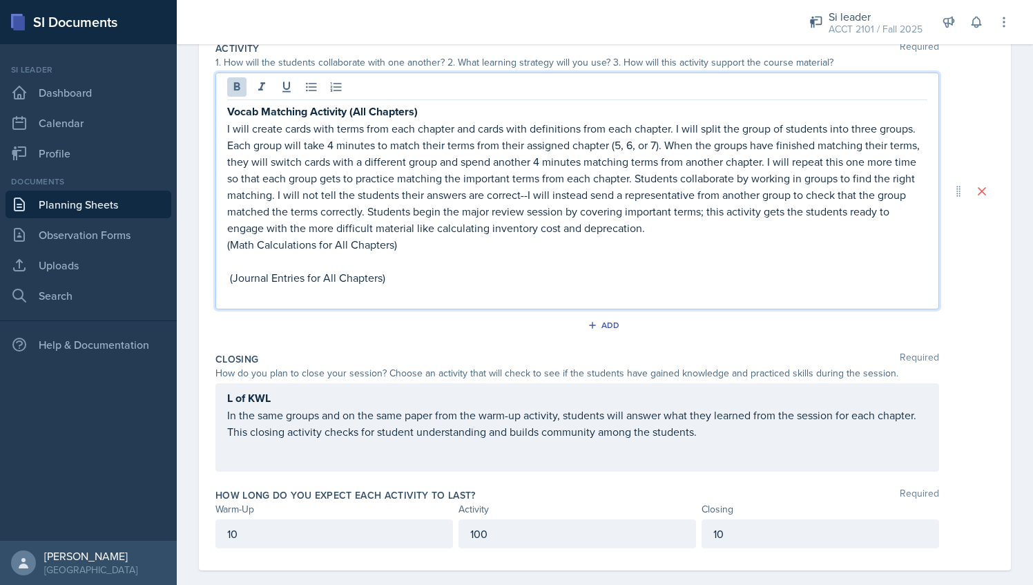
scroll to position [410, 0]
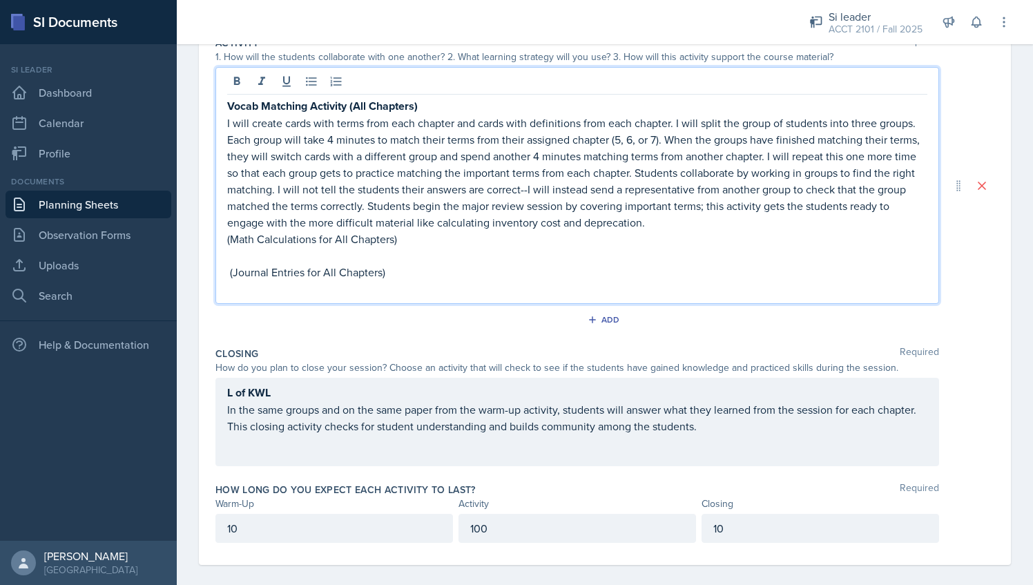
click at [230, 236] on p "(Math Calculations for All Chapters)" at bounding box center [577, 239] width 700 height 17
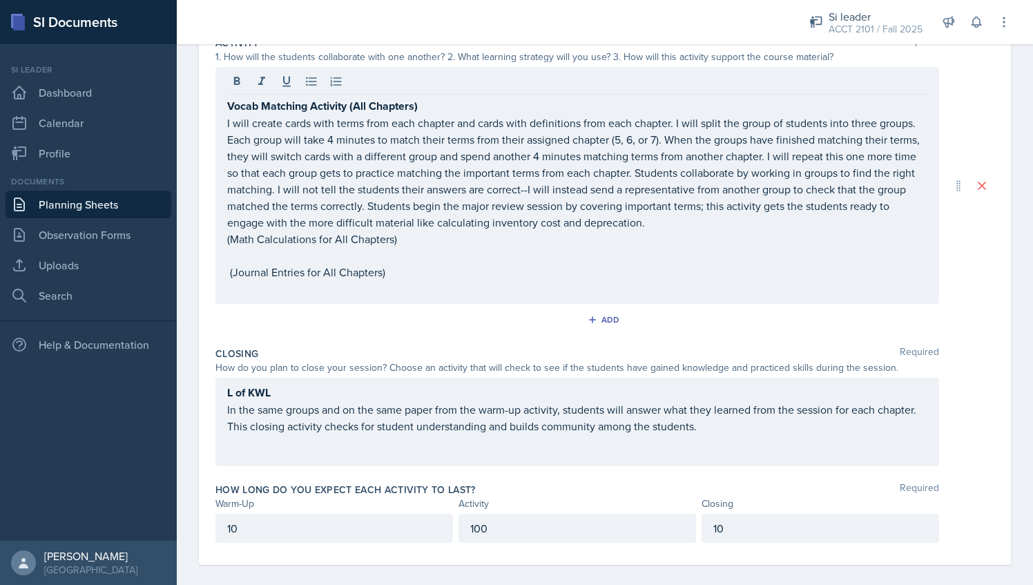
click at [223, 236] on div "Vocab Matching Activity (All Chapters) I will create cards with terms from each…" at bounding box center [577, 185] width 724 height 237
click at [239, 77] on icon at bounding box center [237, 81] width 6 height 8
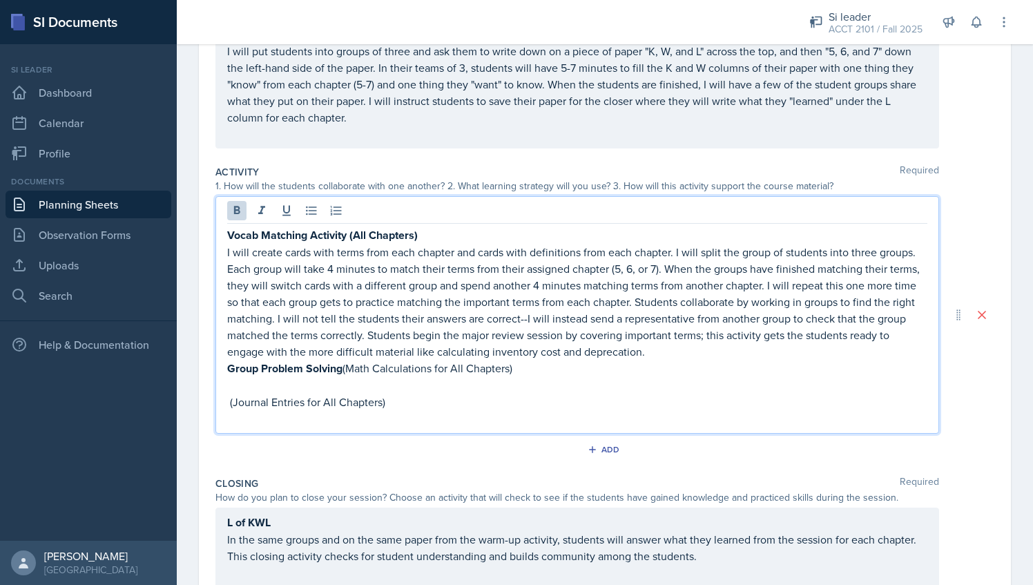
scroll to position [359, 0]
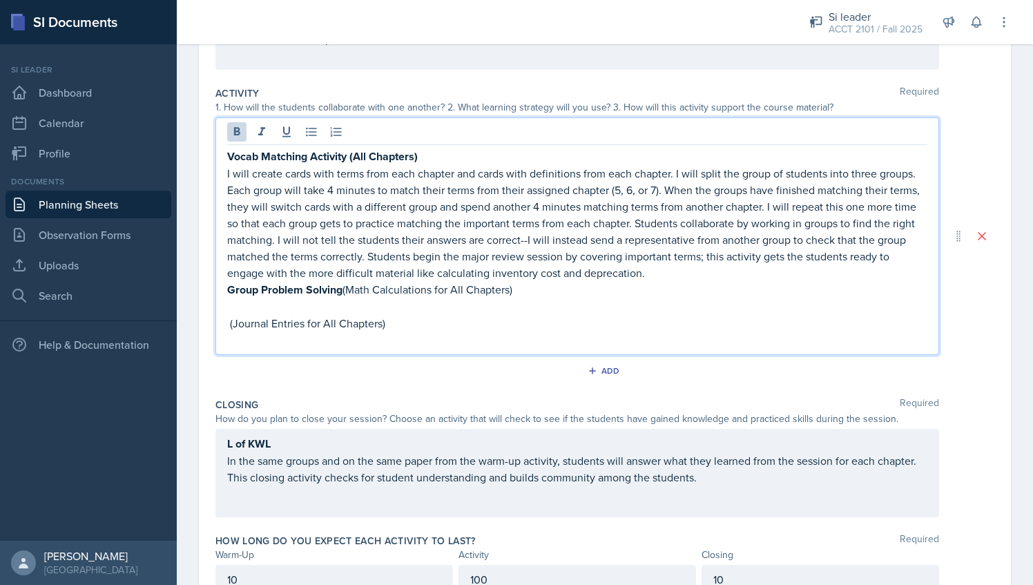
click at [354, 302] on p at bounding box center [577, 306] width 700 height 17
click at [228, 320] on strong at bounding box center [228, 324] width 3 height 16
click at [231, 322] on p "(Journal Entries for All Chapters)" at bounding box center [577, 323] width 700 height 17
click at [287, 307] on p at bounding box center [577, 306] width 700 height 17
click at [348, 287] on p "Group Problem Solving (Math Calculations for All Chapters)" at bounding box center [577, 289] width 700 height 17
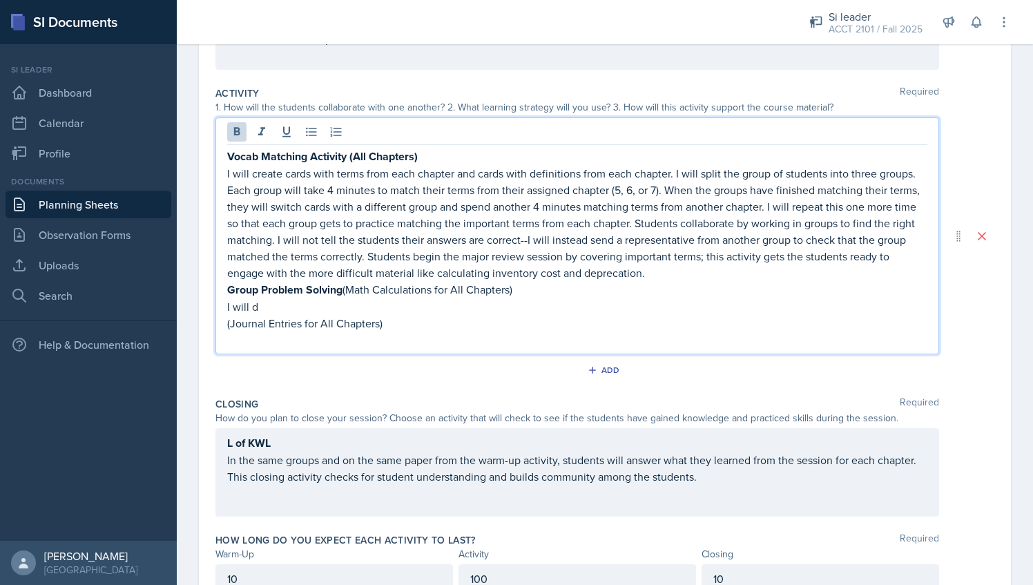
click at [340, 287] on strong "Group Problem Solving" at bounding box center [284, 290] width 115 height 16
click at [289, 306] on p "I will d" at bounding box center [577, 306] width 700 height 17
click at [227, 321] on div "Vocab Matching Activity (All Chapters) I will create cards with terms from each…" at bounding box center [577, 235] width 724 height 237
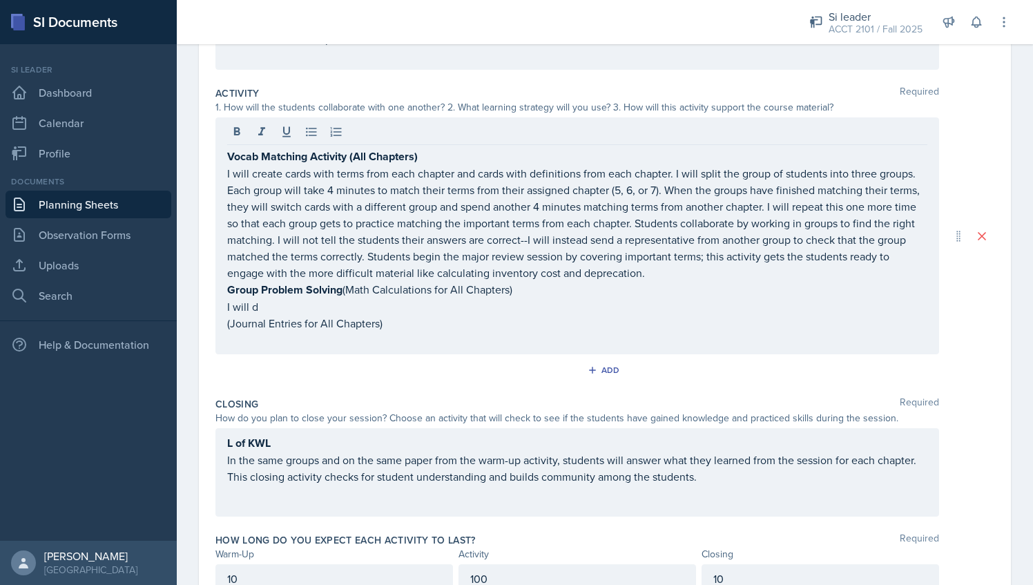
click at [227, 321] on div "Vocab Matching Activity (All Chapters) I will create cards with terms from each…" at bounding box center [577, 235] width 724 height 237
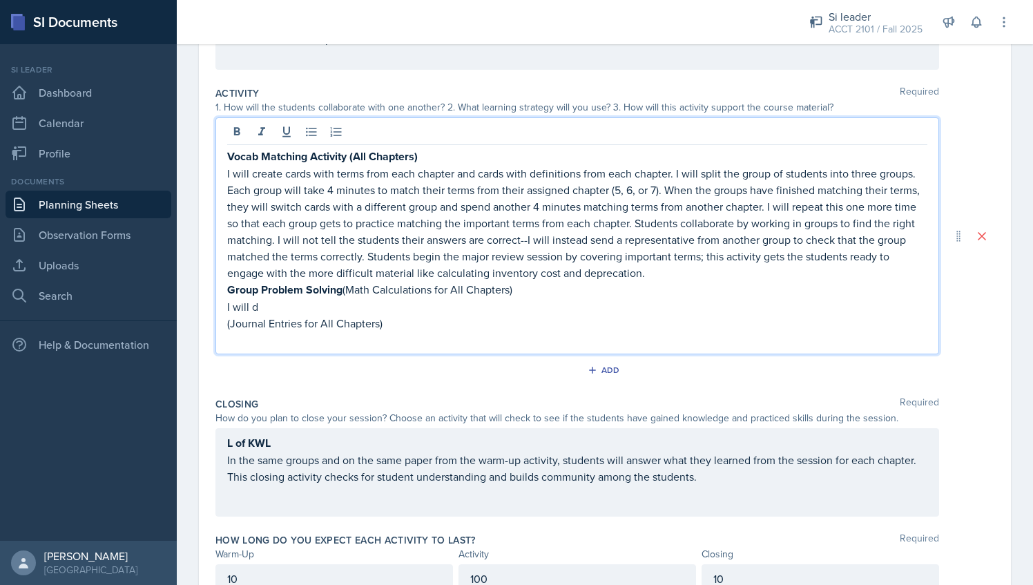
click at [225, 320] on div "Vocab Matching Activity (All Chapters) I will create cards with terms from each…" at bounding box center [577, 235] width 724 height 237
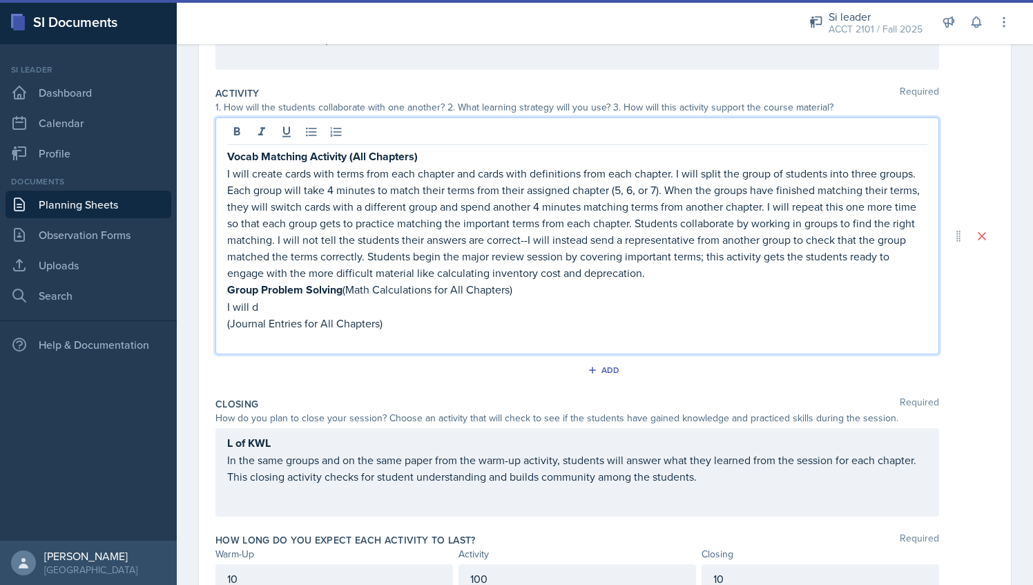
click at [227, 323] on p "(Journal Entries for All Chapters)" at bounding box center [577, 323] width 700 height 17
